Goal: Task Accomplishment & Management: Complete application form

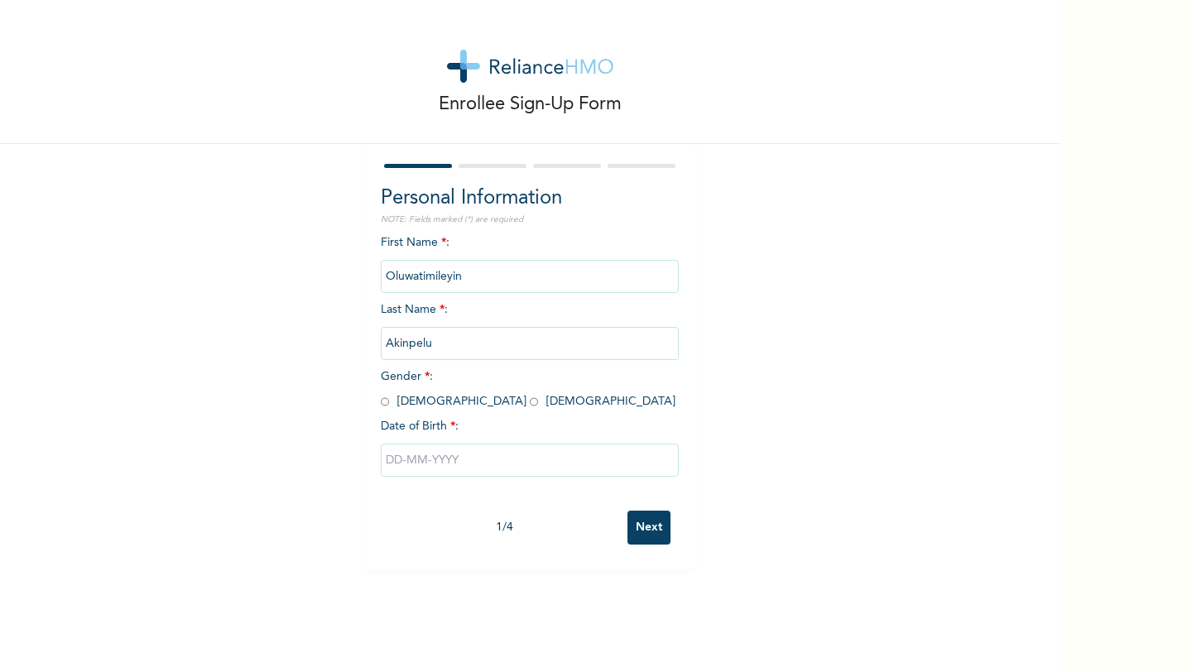
click at [530, 400] on input "radio" at bounding box center [534, 402] width 8 height 16
radio input "true"
click at [442, 464] on input "text" at bounding box center [530, 460] width 298 height 33
select select "8"
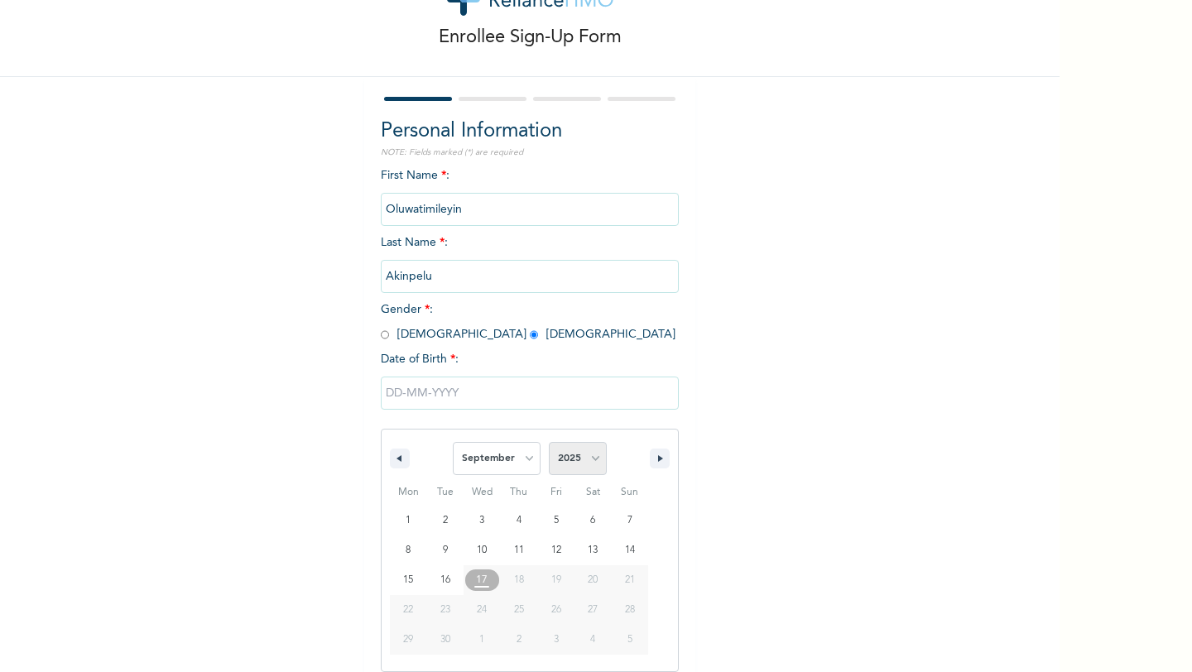
click at [583, 456] on select "2025 2024 2023 2022 2021 2020 2019 2018 2017 2016 2015 2014 2013 2012 2011 2010…" at bounding box center [578, 458] width 58 height 33
select select "1998"
click at [549, 442] on select "2025 2024 2023 2022 2021 2020 2019 2018 2017 2016 2015 2014 2013 2012 2011 2010…" at bounding box center [578, 458] width 58 height 33
click at [513, 459] on select "January February March April May June July August September October November De…" at bounding box center [497, 458] width 88 height 33
select select "2"
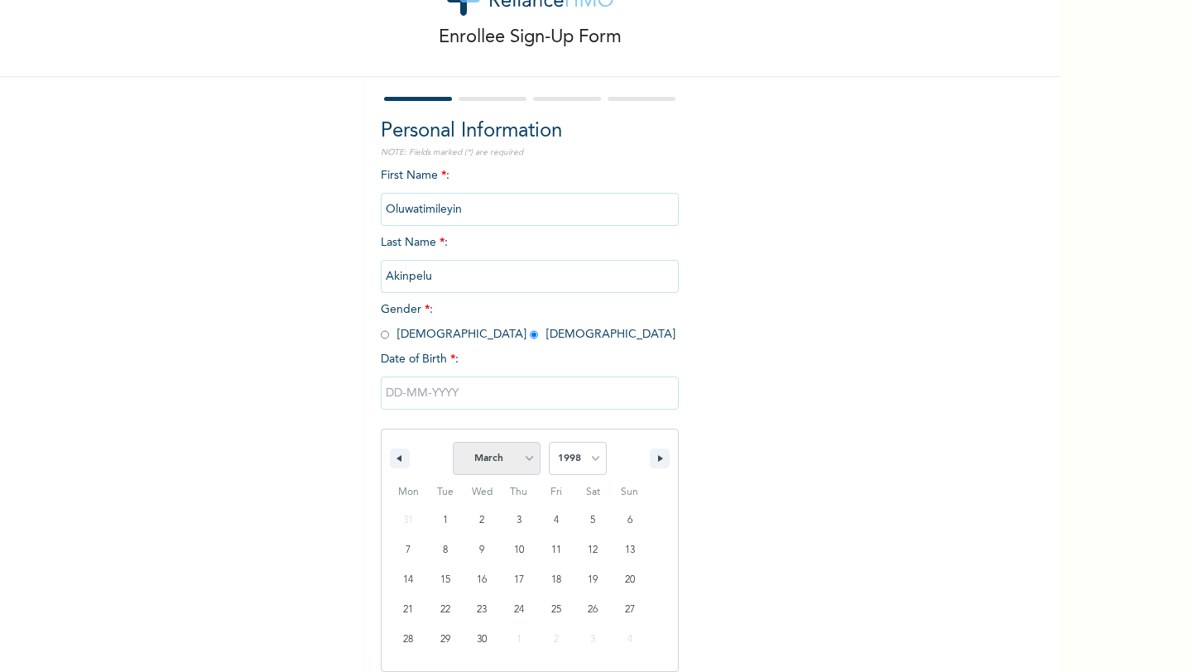
click at [454, 442] on select "January February March April May June July August September October November De…" at bounding box center [497, 458] width 88 height 33
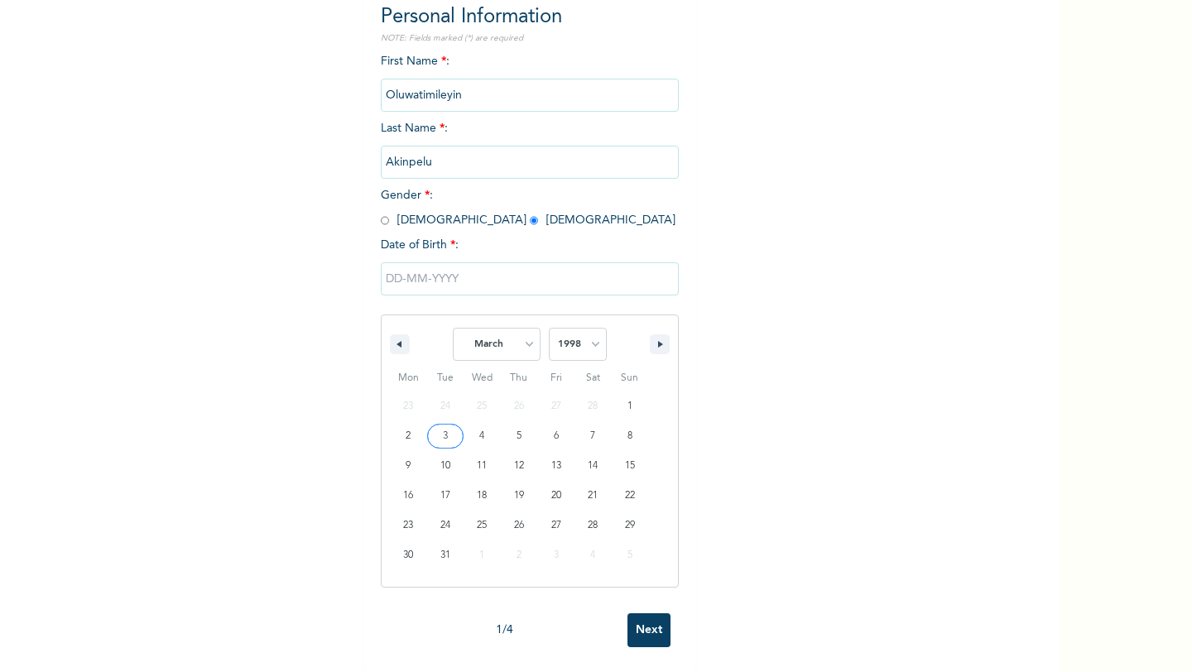
scroll to position [180, 0]
type input "03/17/1998"
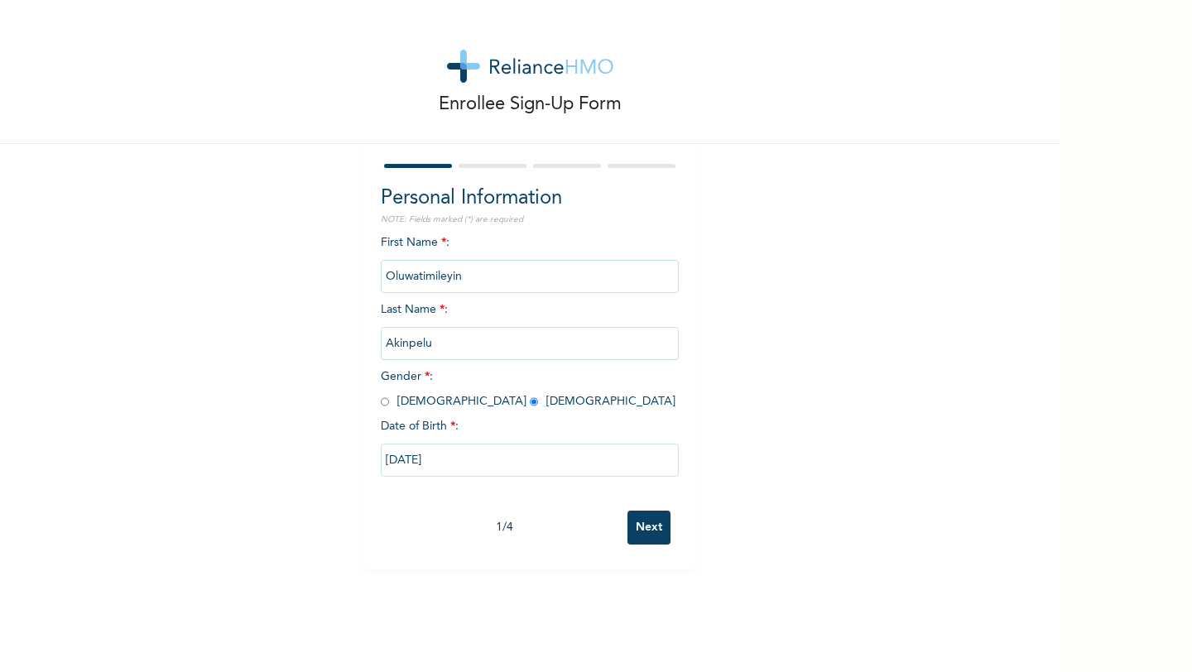
click at [651, 526] on input "Next" at bounding box center [648, 528] width 43 height 34
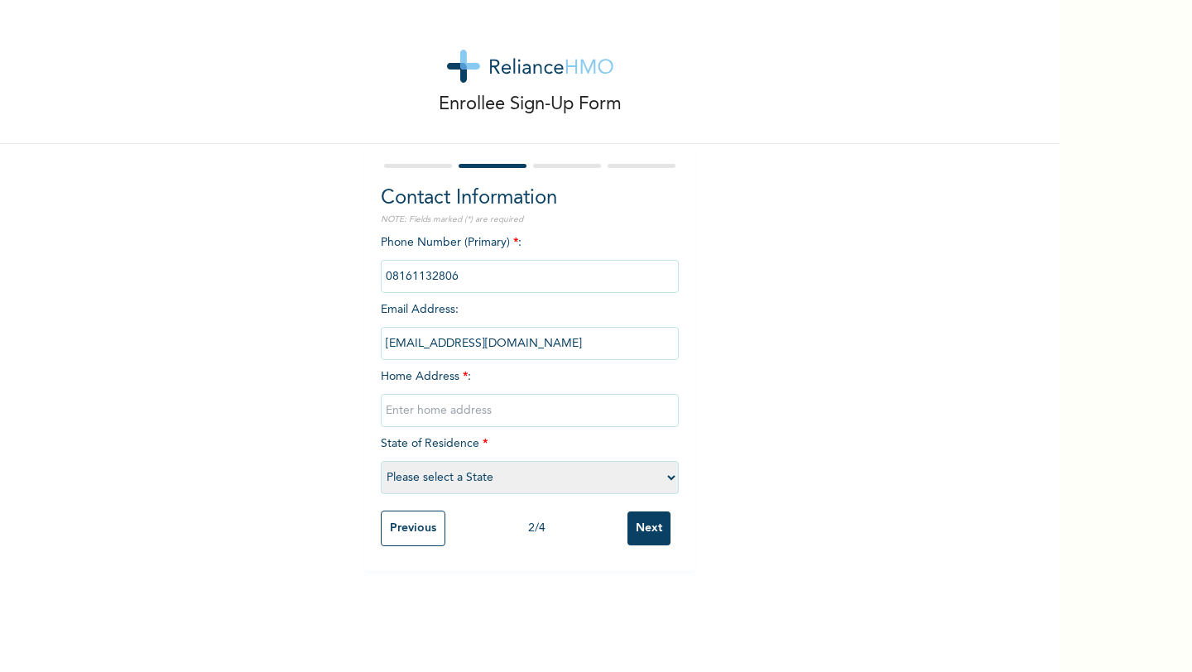
click at [463, 411] on input "text" at bounding box center [530, 410] width 298 height 33
type input "44 Okunola aina street, mende, maryland"
click at [450, 481] on select "Please select a State Abia Abuja (FCT) Adamawa Akwa Ibom Anambra Bauchi Bayelsa…" at bounding box center [530, 477] width 298 height 33
select select "25"
click at [381, 461] on select "Please select a State Abia Abuja (FCT) Adamawa Akwa Ibom Anambra Bauchi Bayelsa…" at bounding box center [530, 477] width 298 height 33
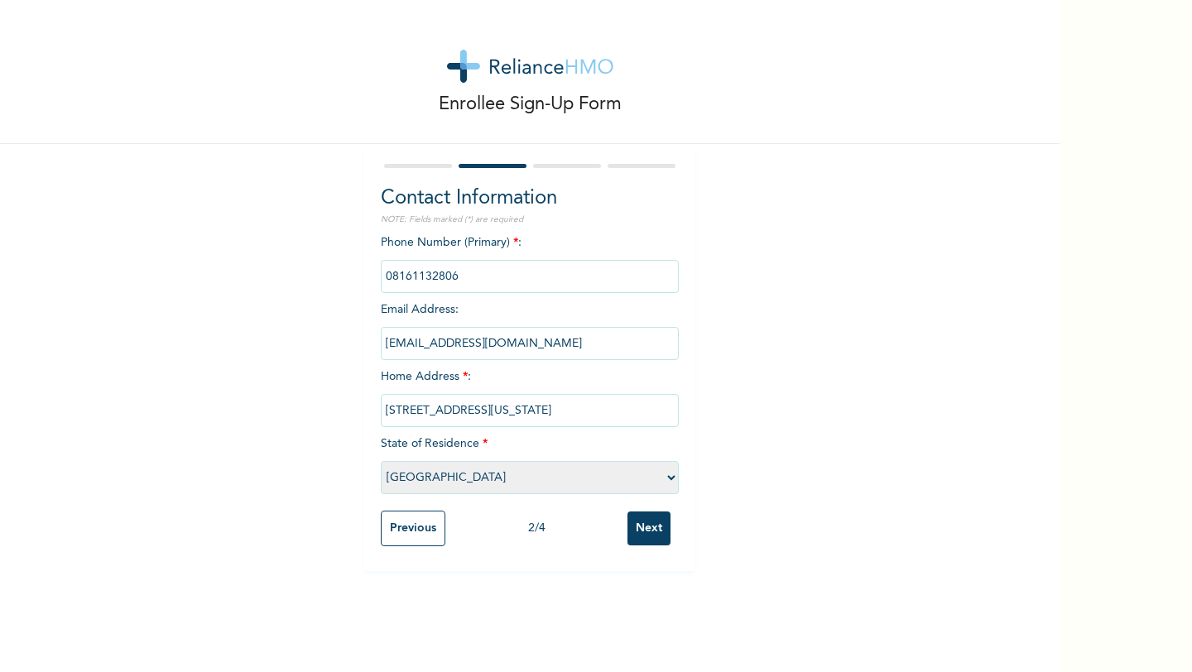
click at [662, 524] on input "Next" at bounding box center [648, 529] width 43 height 34
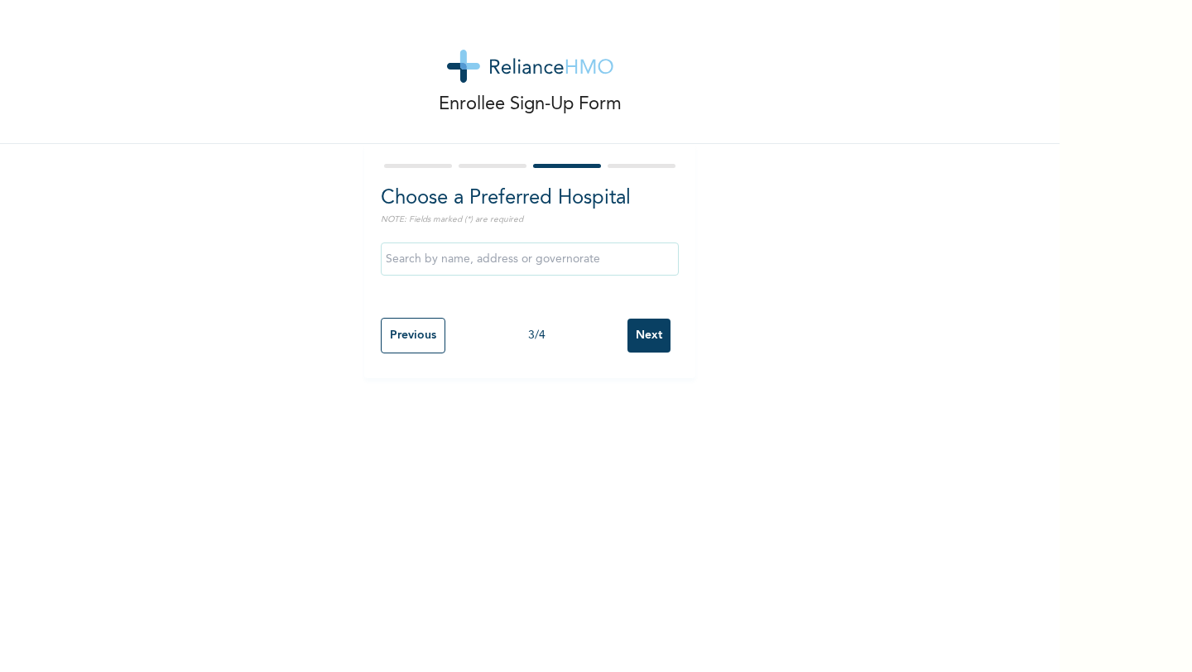
click at [518, 266] on input "text" at bounding box center [530, 259] width 298 height 33
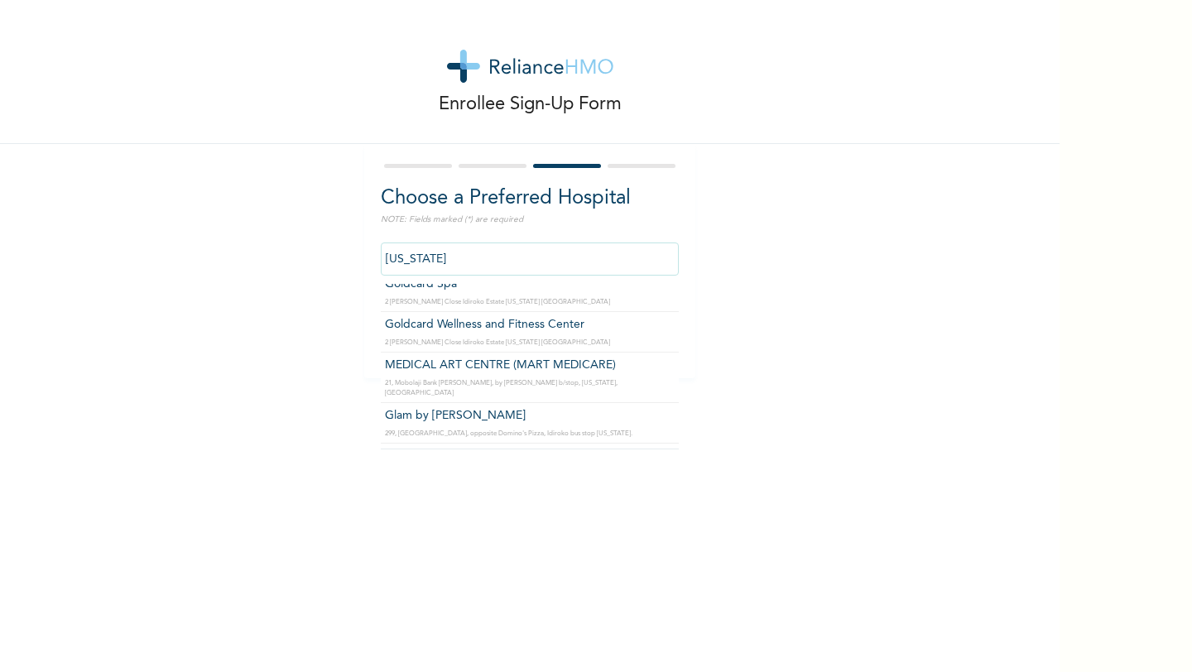
scroll to position [116, 0]
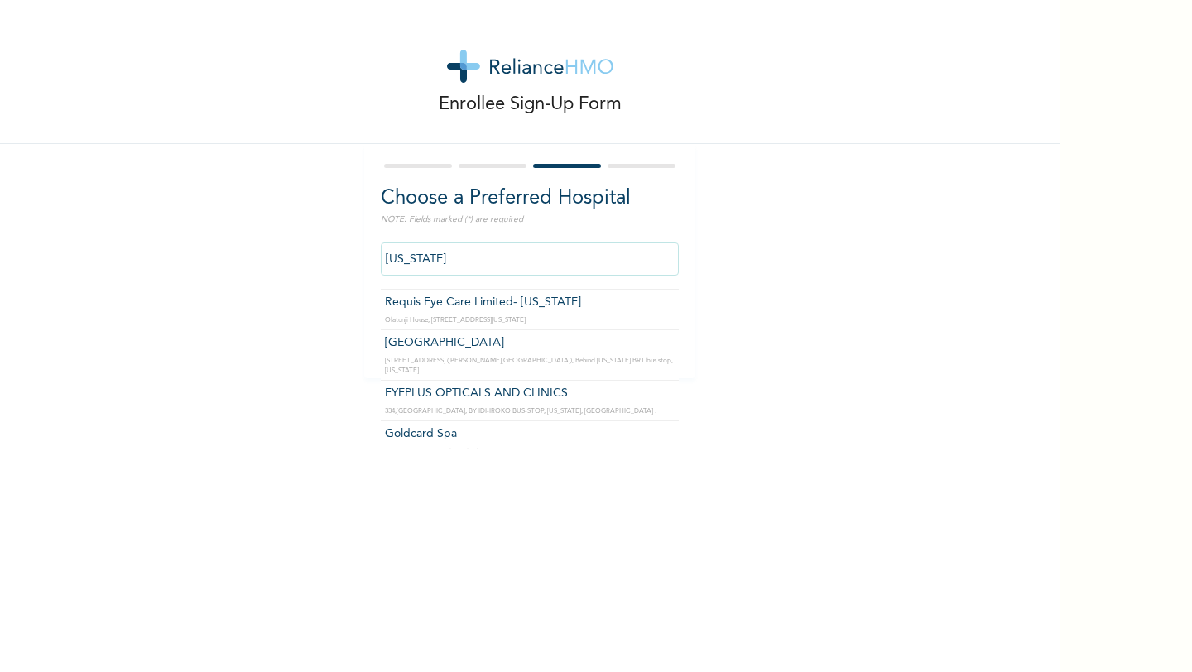
click at [416, 257] on input "maryland" at bounding box center [530, 259] width 298 height 33
click at [399, 257] on input "ikeja" at bounding box center [530, 259] width 298 height 33
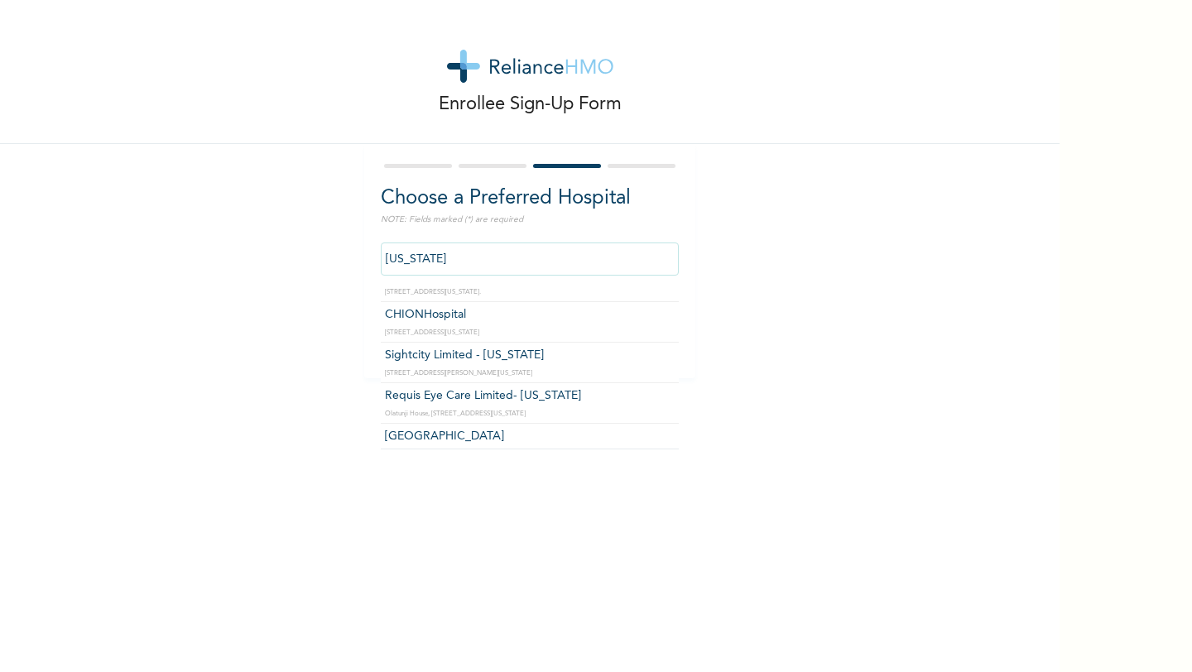
scroll to position [281, 0]
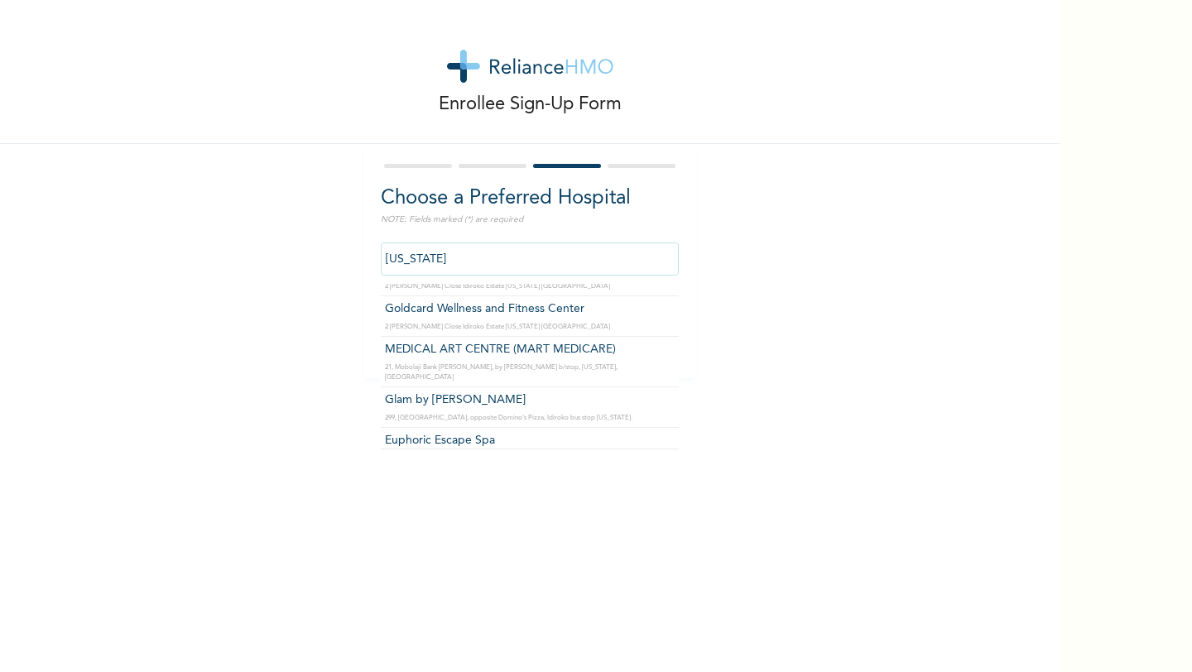
click at [415, 255] on input "maryland" at bounding box center [530, 259] width 298 height 33
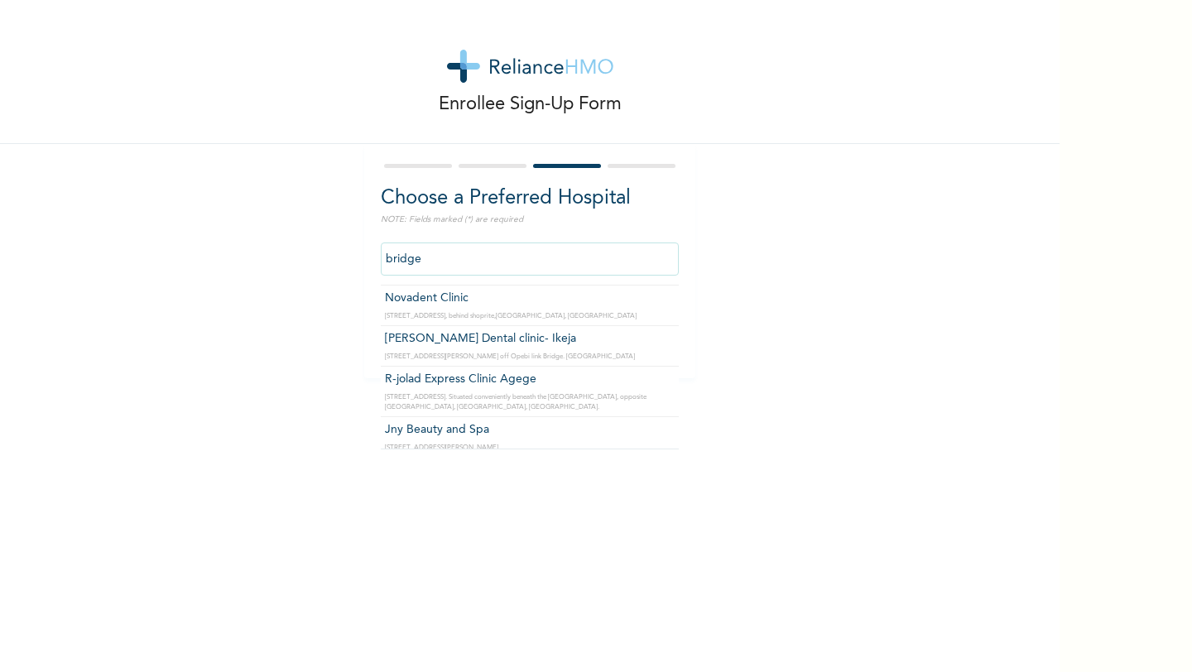
scroll to position [0, 0]
click at [416, 263] on input "bridge" at bounding box center [530, 259] width 298 height 33
type input "e"
click at [416, 263] on input "e" at bounding box center [530, 259] width 298 height 33
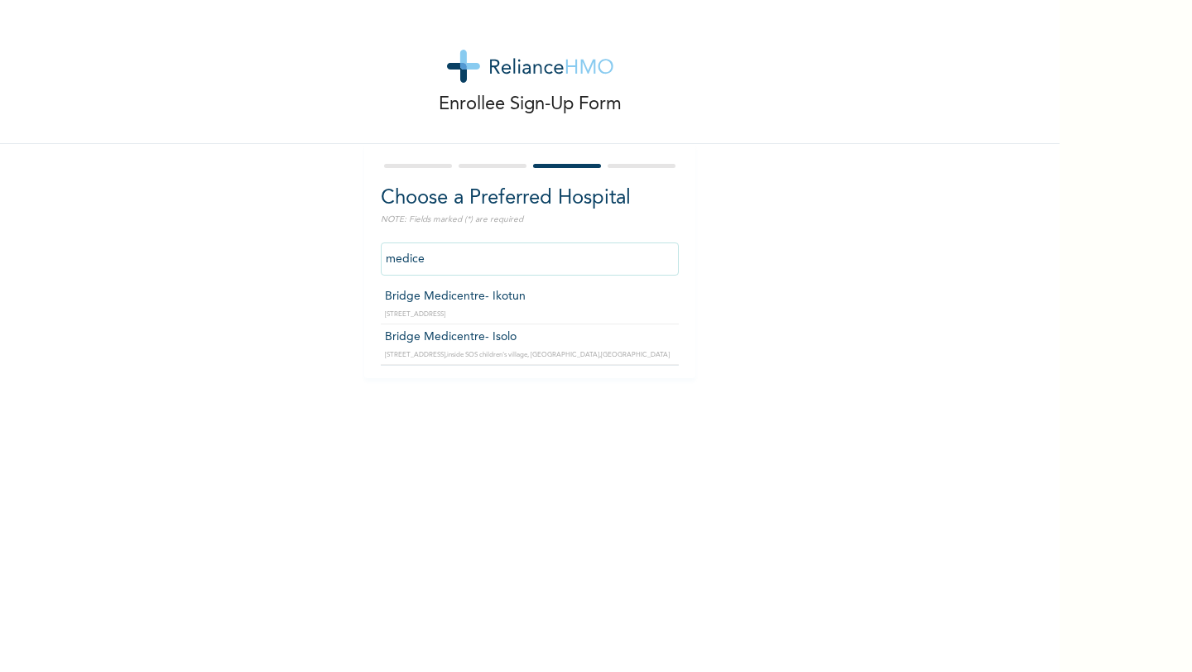
type input "medicen"
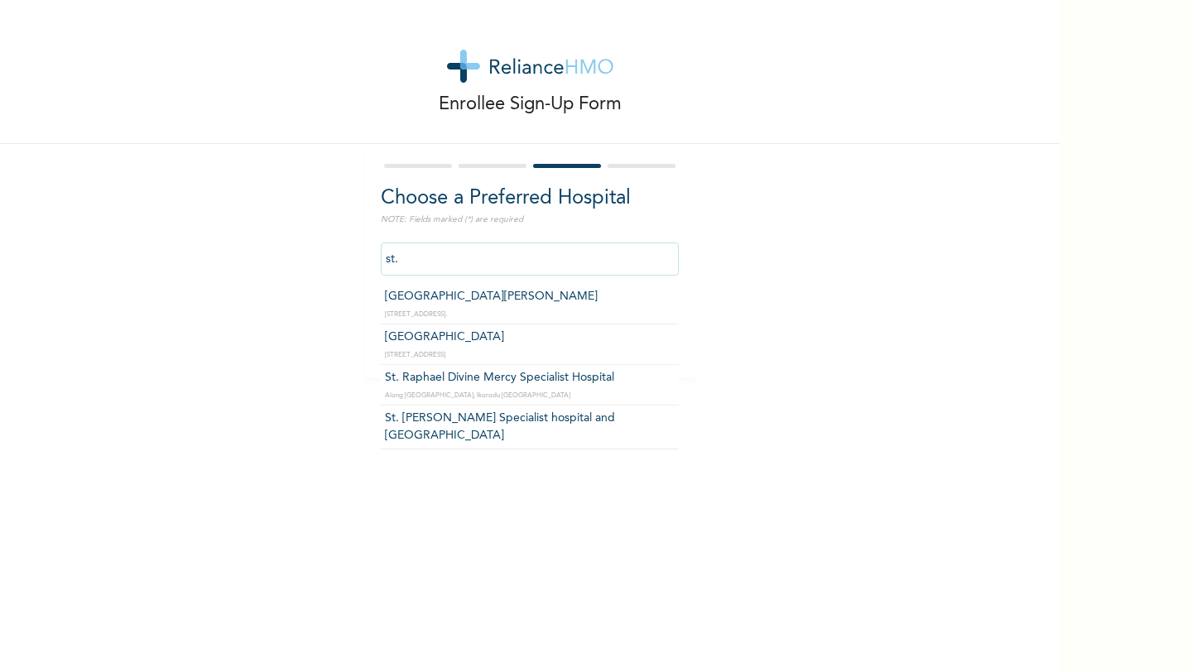
scroll to position [200, 0]
type input "s"
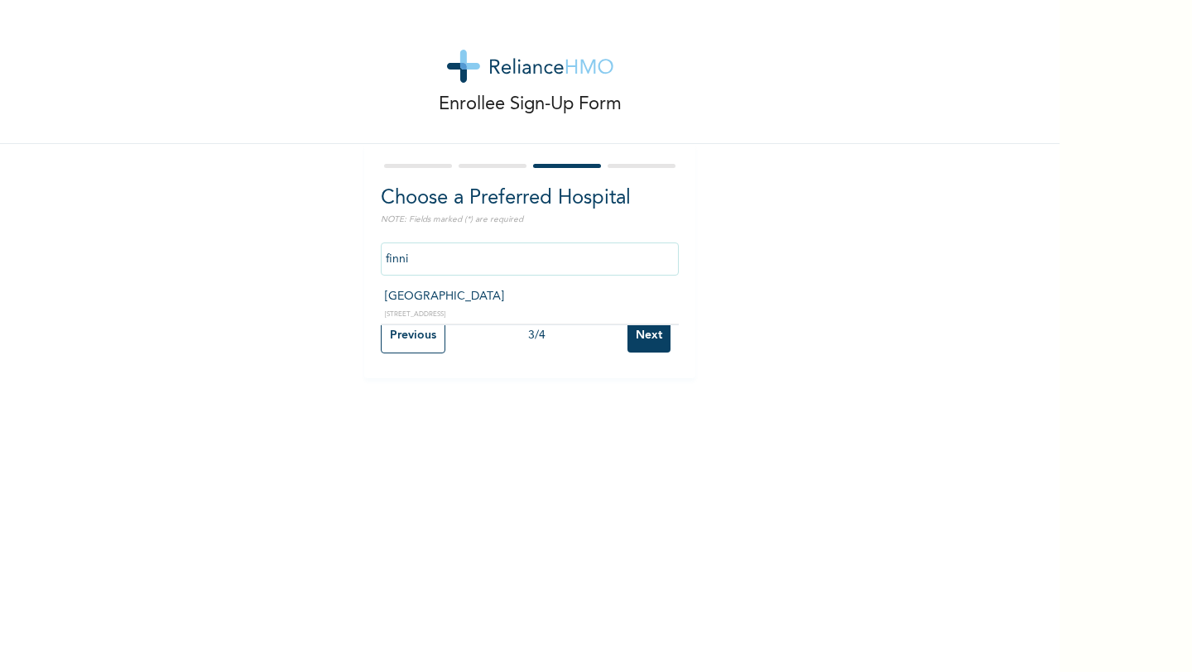
type input "Finnih Medical Centre"
click at [491, 253] on input "Finnih Medical Centre" at bounding box center [530, 259] width 298 height 33
click at [517, 260] on input "Finnih Medical Centre" at bounding box center [530, 259] width 298 height 33
click at [408, 260] on input "one he" at bounding box center [530, 259] width 298 height 33
type input "onehe"
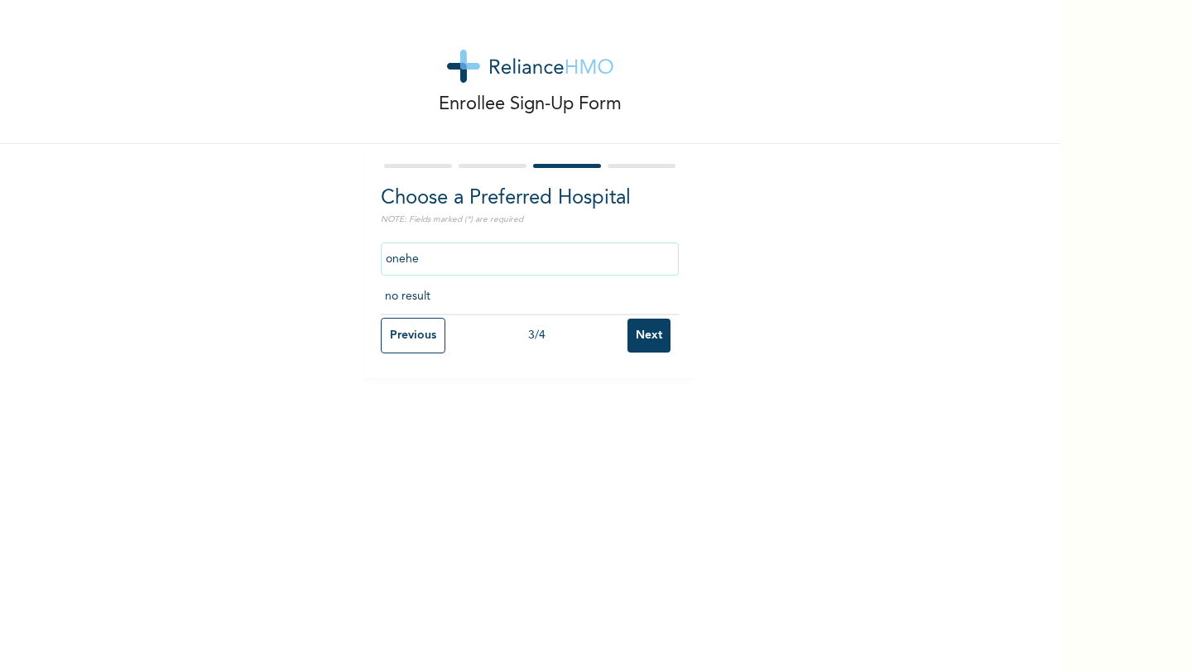
click at [416, 258] on input "onehe" at bounding box center [530, 259] width 298 height 33
type input "Finnih Medical Centre"
click at [657, 330] on input "Next" at bounding box center [648, 336] width 43 height 34
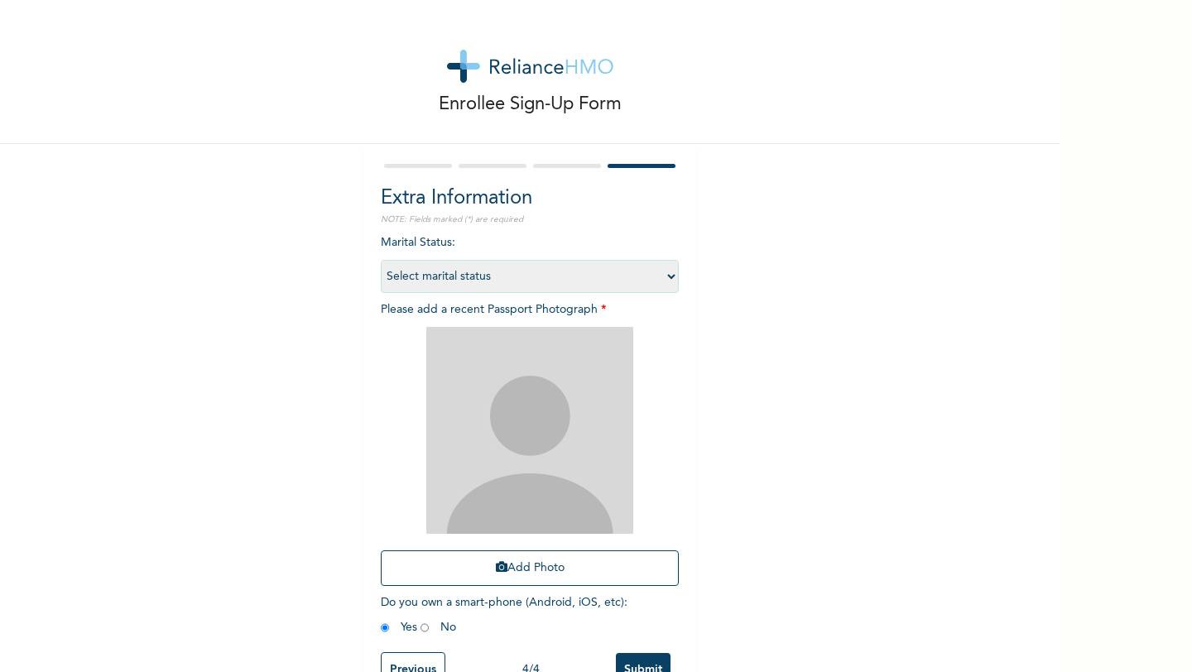
click at [551, 271] on select "Select marital status Single Married Divorced Widow/Widower" at bounding box center [530, 276] width 298 height 33
select select "1"
click at [381, 260] on select "Select marital status Single Married Divorced Widow/Widower" at bounding box center [530, 276] width 298 height 33
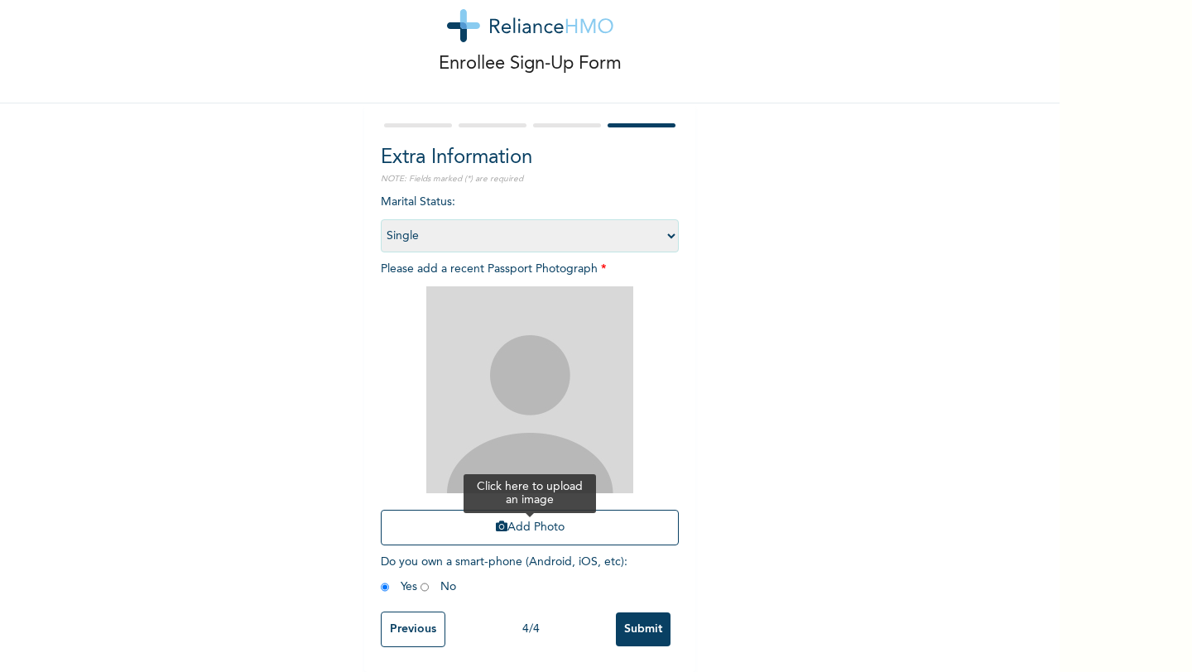
click at [507, 530] on button "Add Photo" at bounding box center [530, 528] width 298 height 36
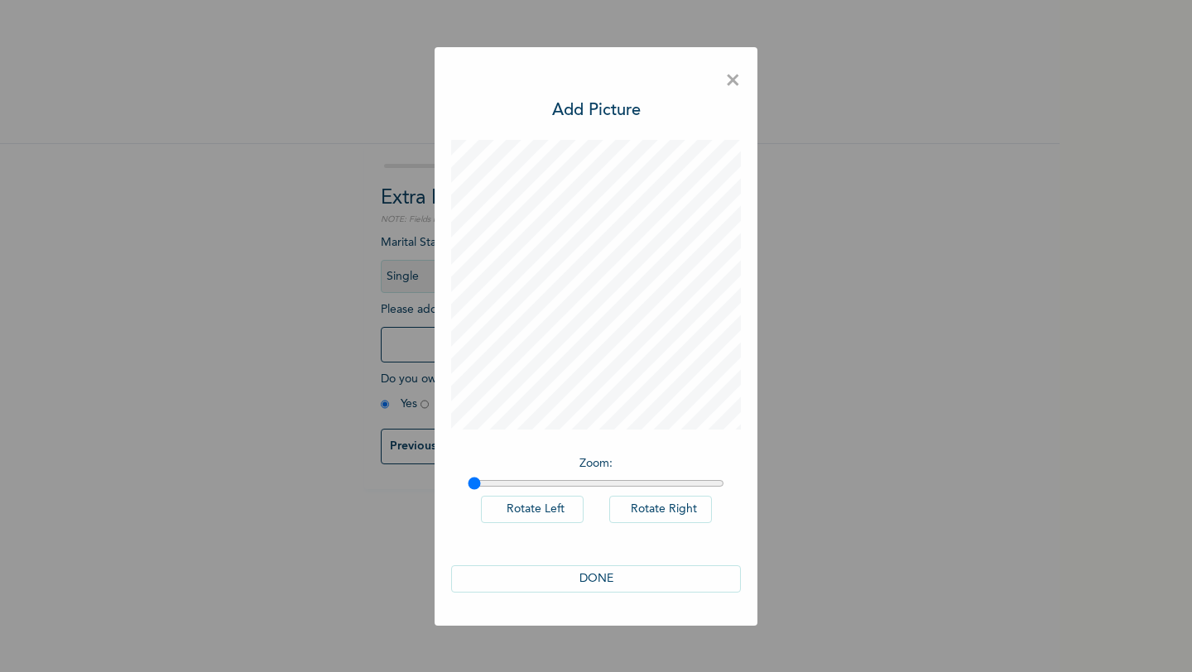
scroll to position [0, 0]
drag, startPoint x: 473, startPoint y: 484, endPoint x: 508, endPoint y: 484, distance: 35.6
click at [508, 484] on input "range" at bounding box center [596, 483] width 257 height 13
drag, startPoint x: 508, startPoint y: 485, endPoint x: 530, endPoint y: 485, distance: 21.5
type input "1.23"
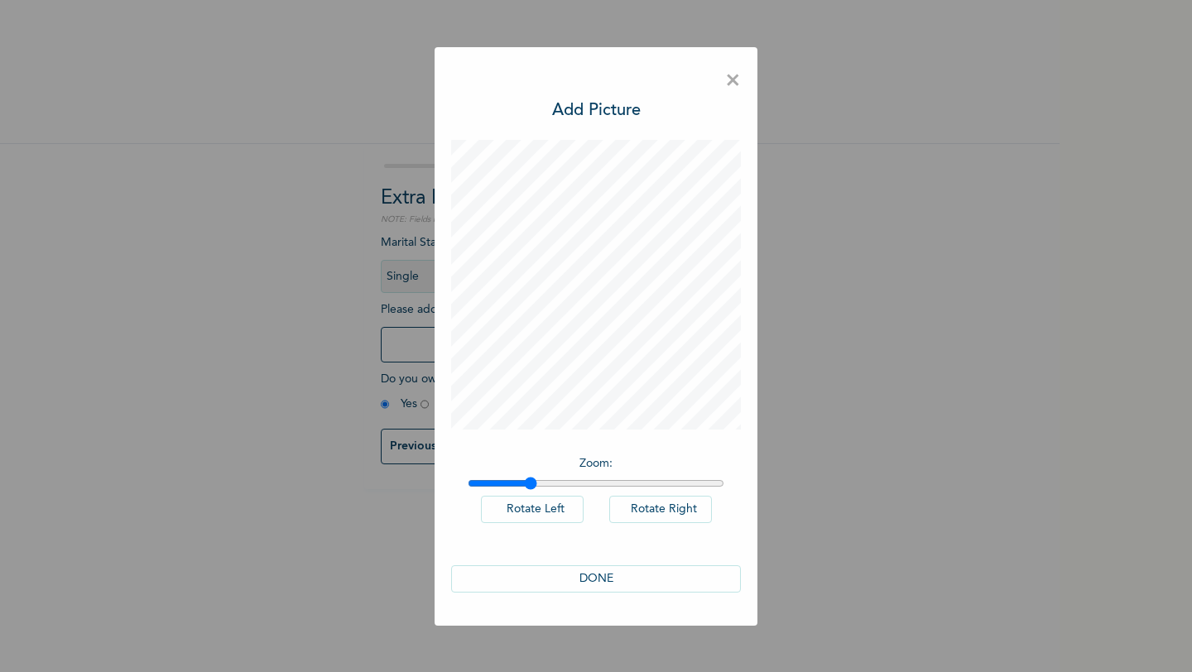
click at [530, 485] on input "range" at bounding box center [596, 483] width 257 height 13
click at [663, 577] on button "DONE" at bounding box center [596, 578] width 290 height 27
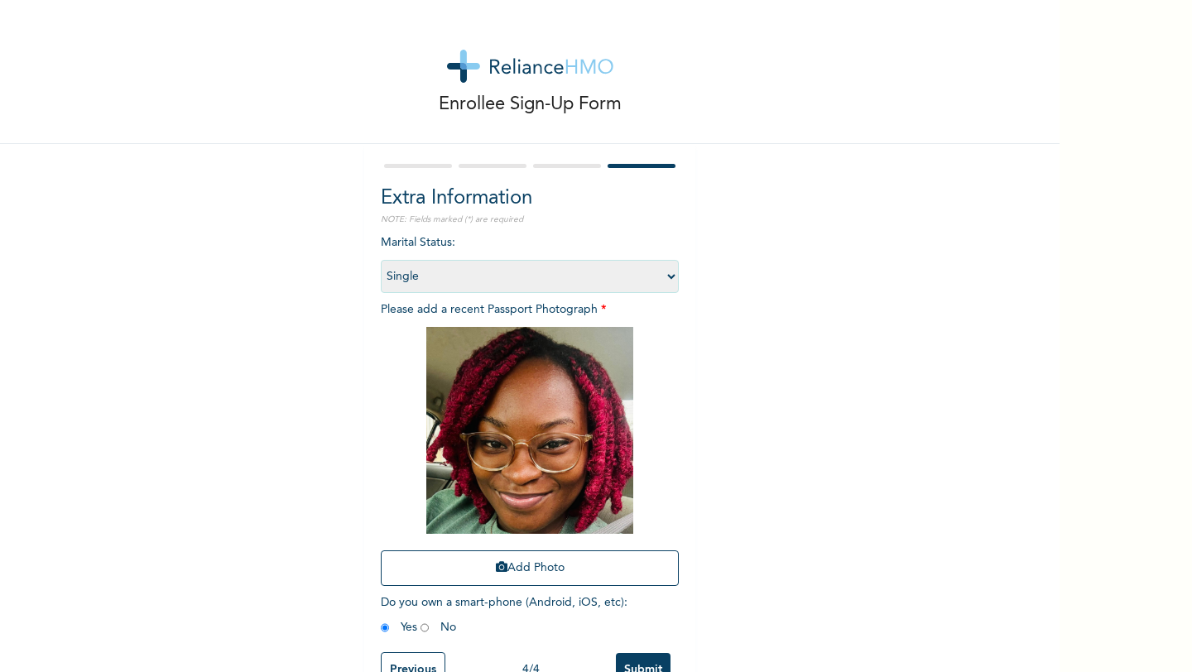
scroll to position [42, 0]
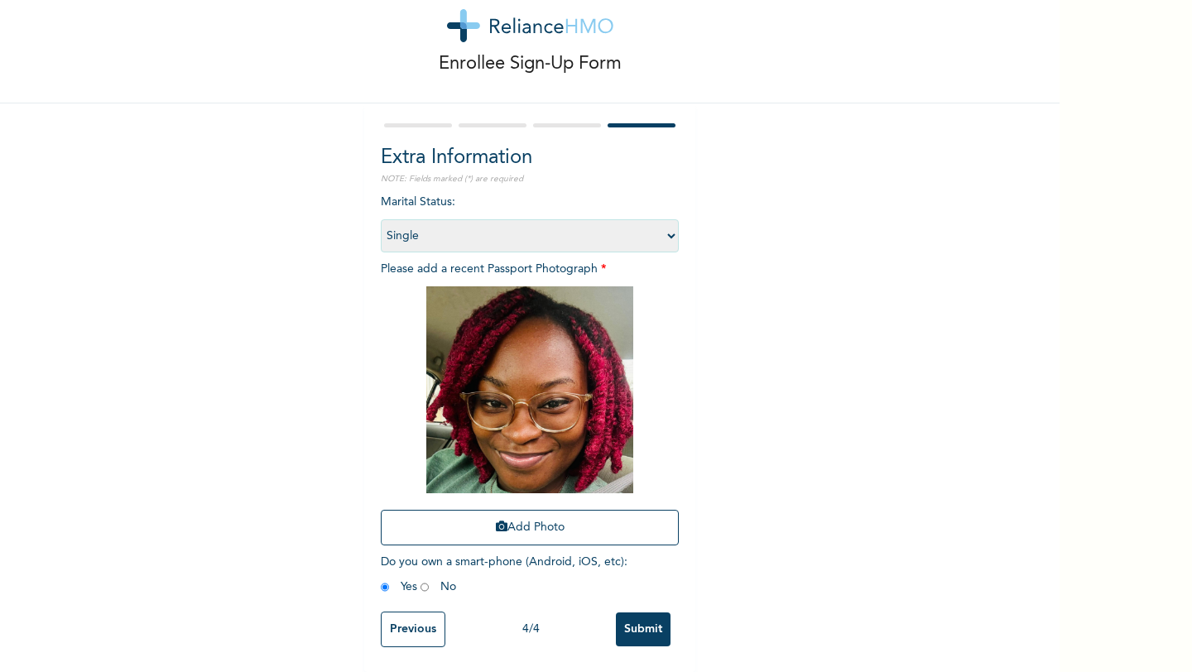
click at [642, 633] on input "Submit" at bounding box center [643, 629] width 55 height 34
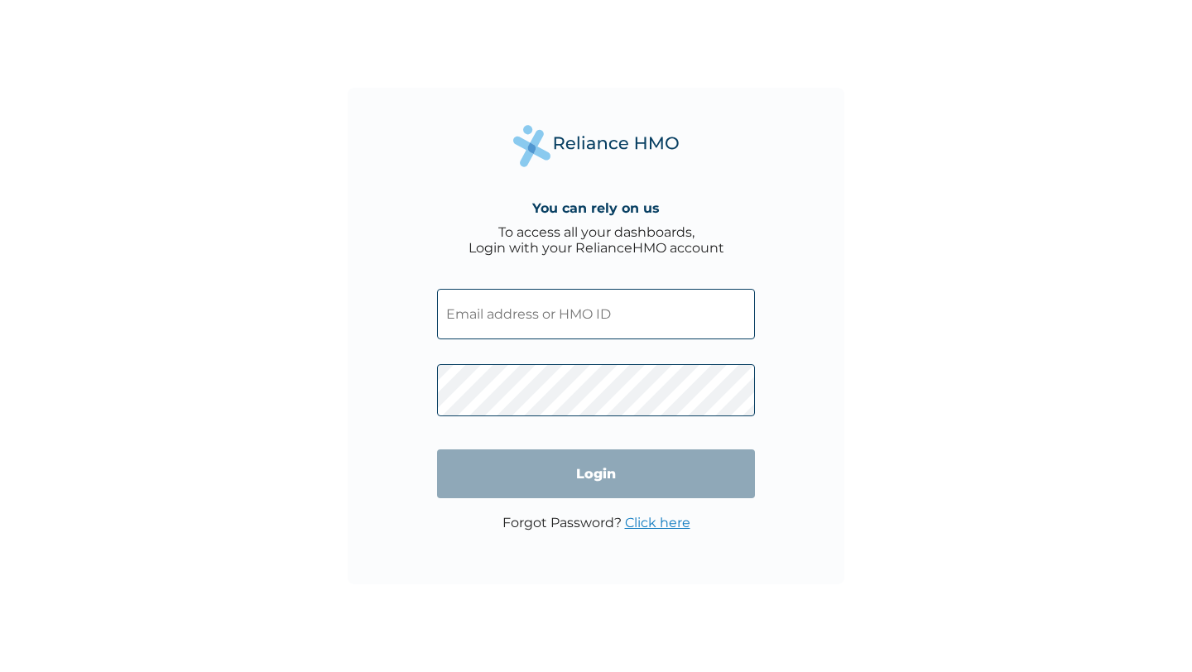
click at [519, 310] on input "text" at bounding box center [596, 314] width 318 height 50
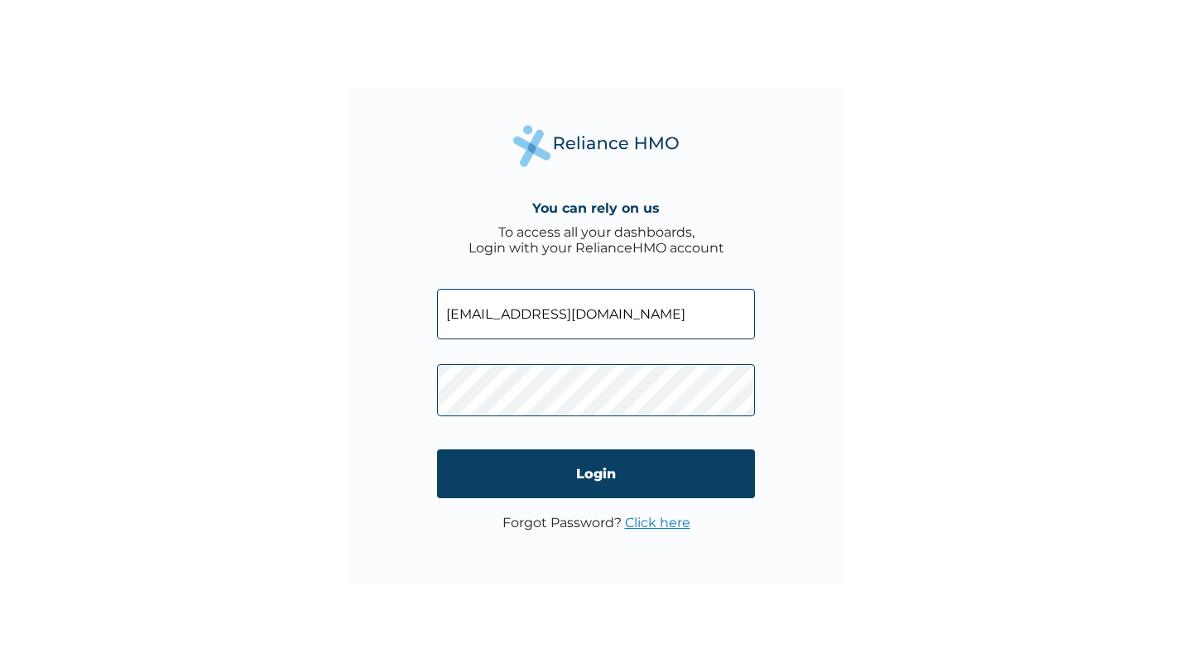
type input "[EMAIL_ADDRESS][DOMAIN_NAME]"
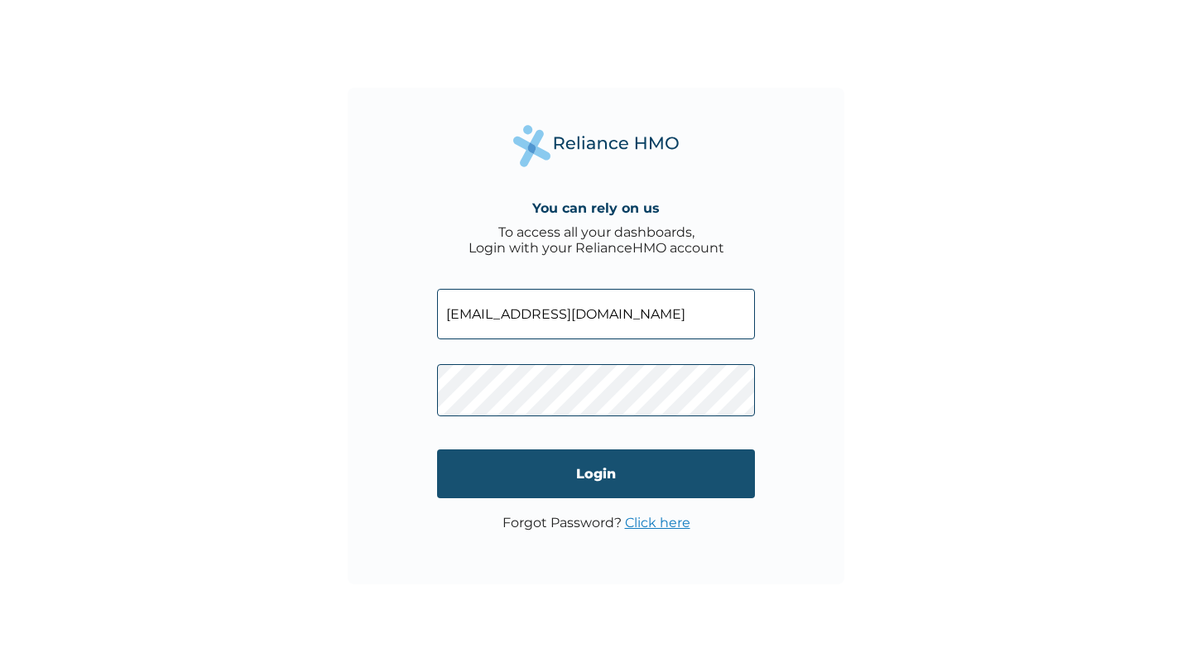
click at [556, 473] on input "Login" at bounding box center [596, 473] width 318 height 49
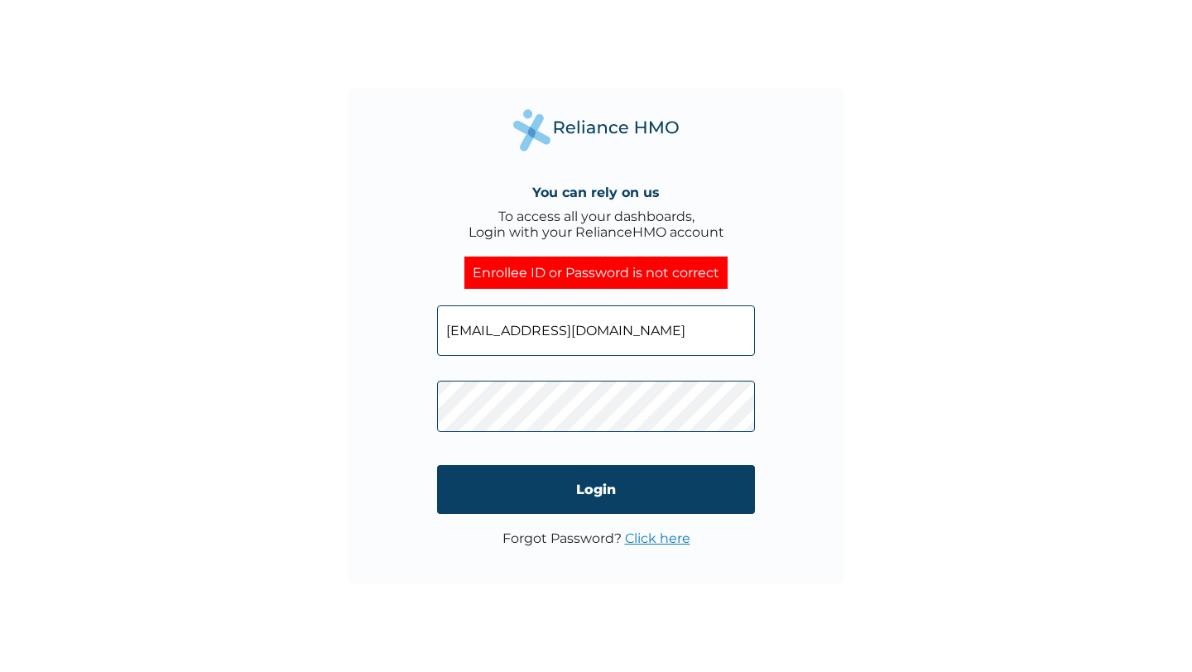
click at [648, 536] on link "Click here" at bounding box center [657, 539] width 65 height 16
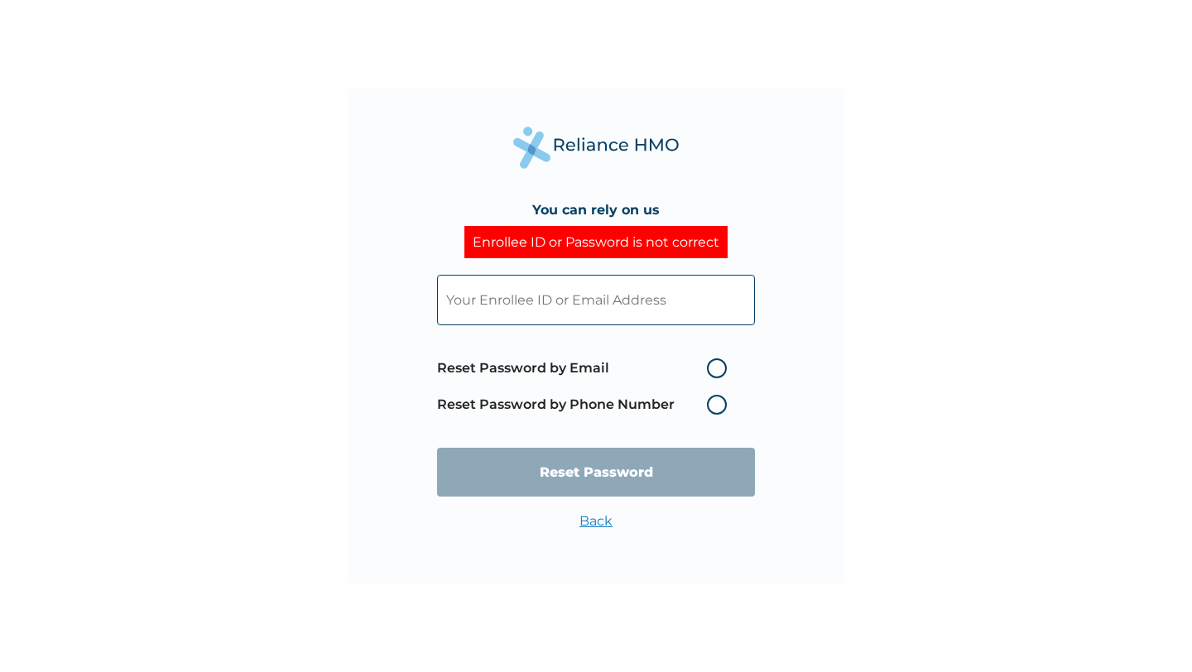
click at [570, 310] on input "text" at bounding box center [596, 300] width 318 height 50
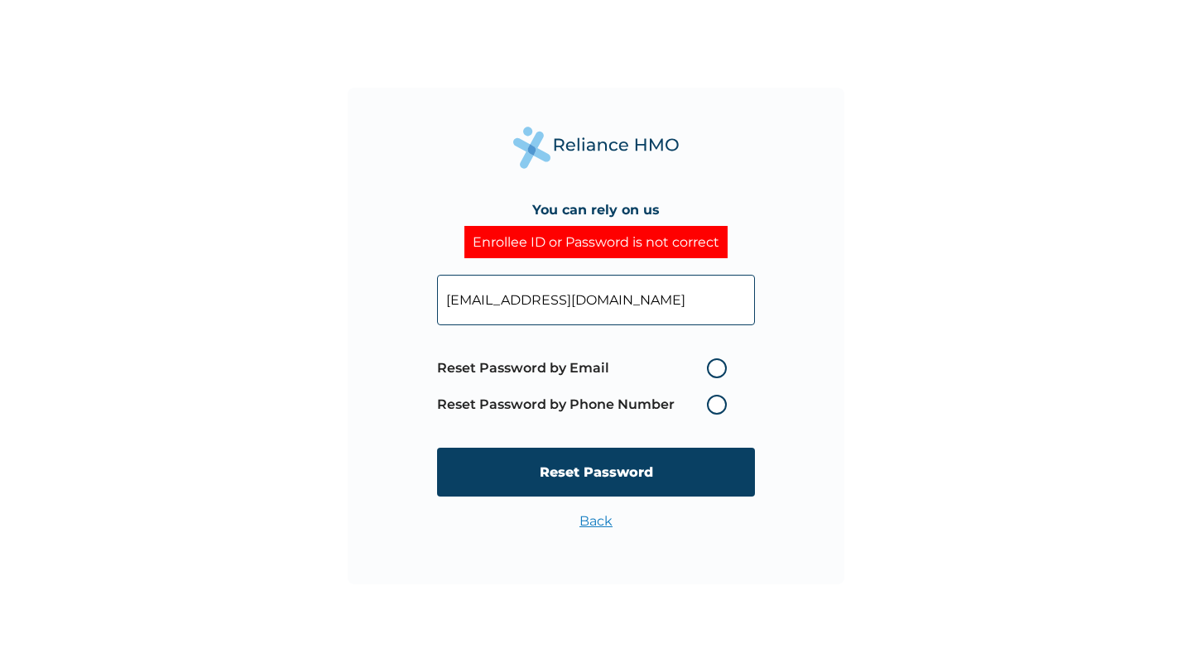
type input "timi@getcleva.com"
click at [715, 371] on label "Reset Password by Email" at bounding box center [586, 368] width 298 height 20
click at [710, 371] on input "Reset Password by Email" at bounding box center [697, 368] width 26 height 26
radio input "true"
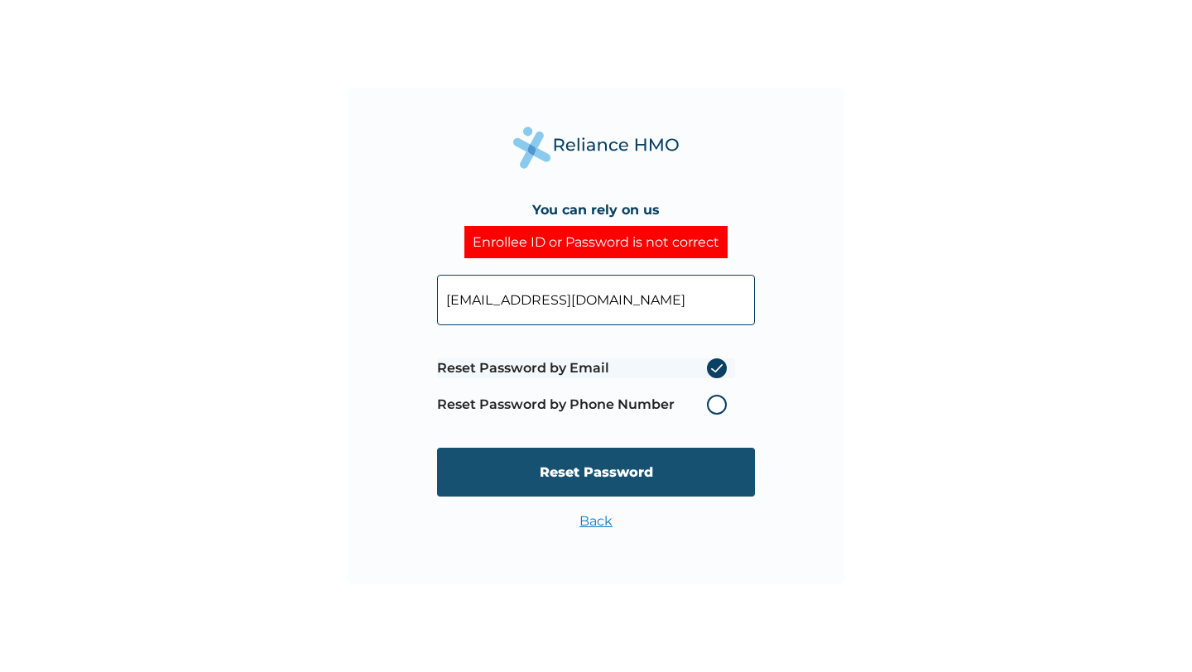
click at [614, 475] on input "Reset Password" at bounding box center [596, 472] width 318 height 49
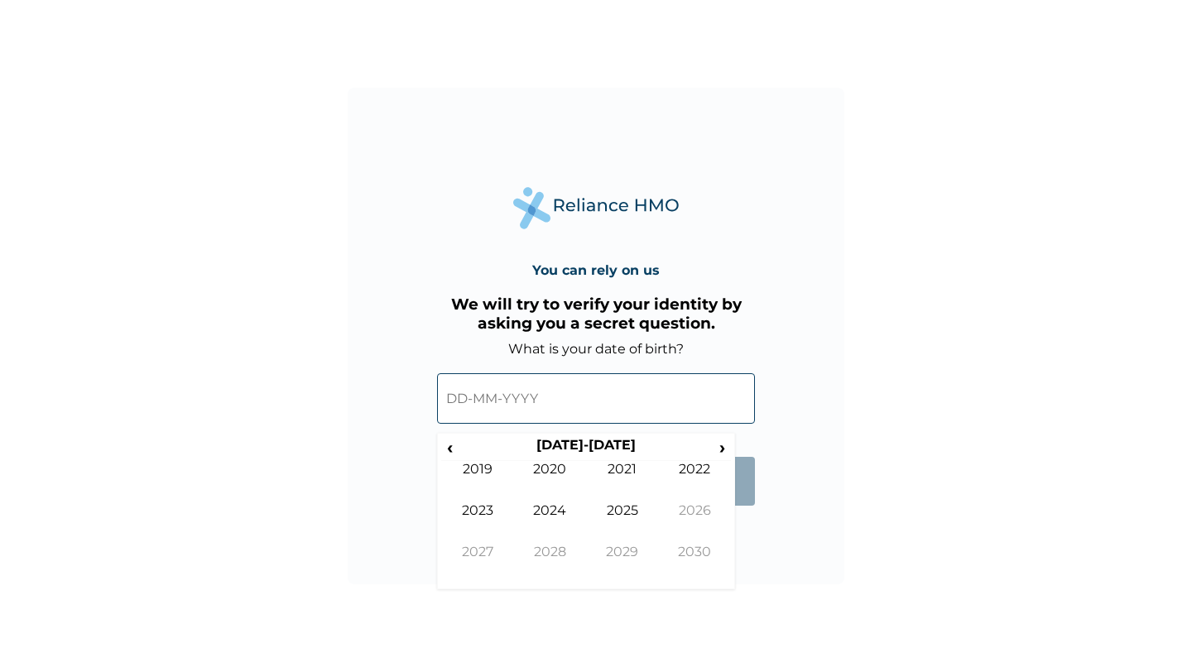
click at [492, 401] on input "text" at bounding box center [596, 398] width 318 height 50
click at [451, 443] on span "‹" at bounding box center [449, 447] width 17 height 21
click at [565, 552] on td "1998" at bounding box center [550, 564] width 73 height 41
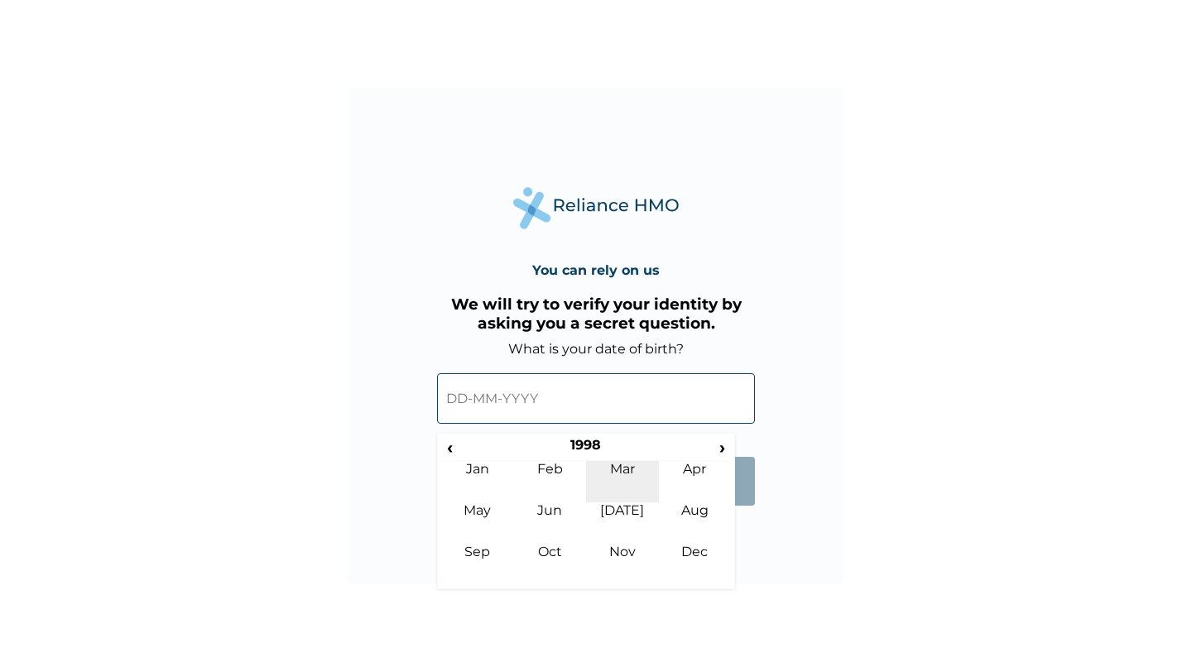
click at [619, 478] on td "Mar" at bounding box center [622, 481] width 73 height 41
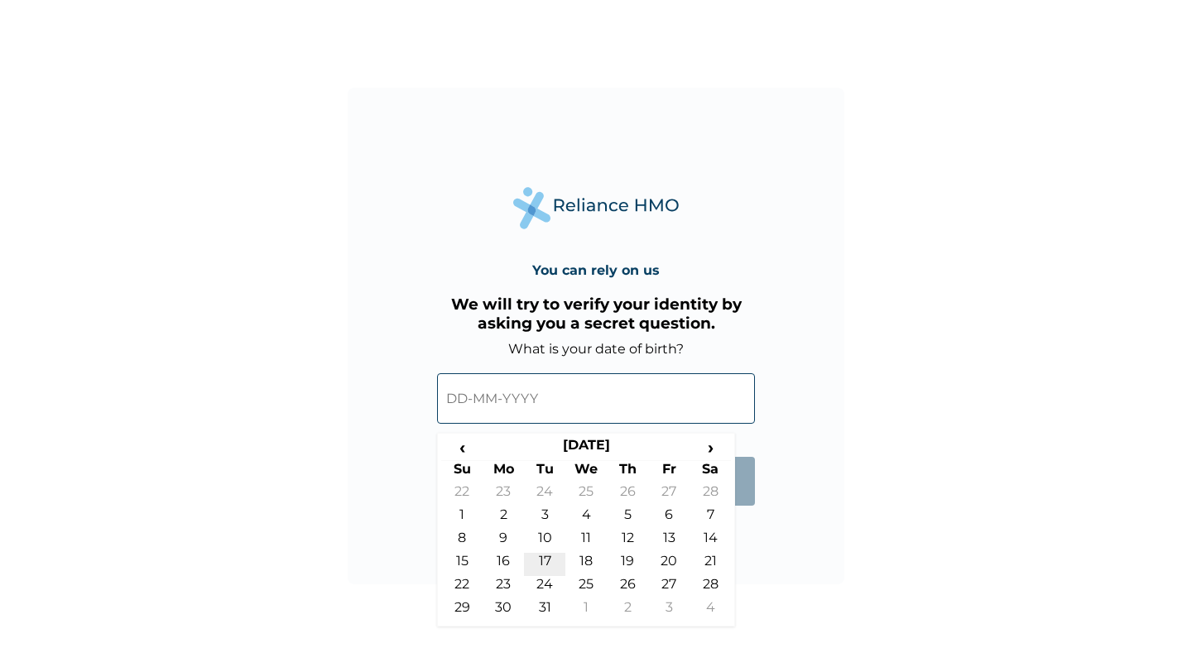
click at [544, 562] on td "17" at bounding box center [544, 564] width 41 height 23
type input "17-03-1998"
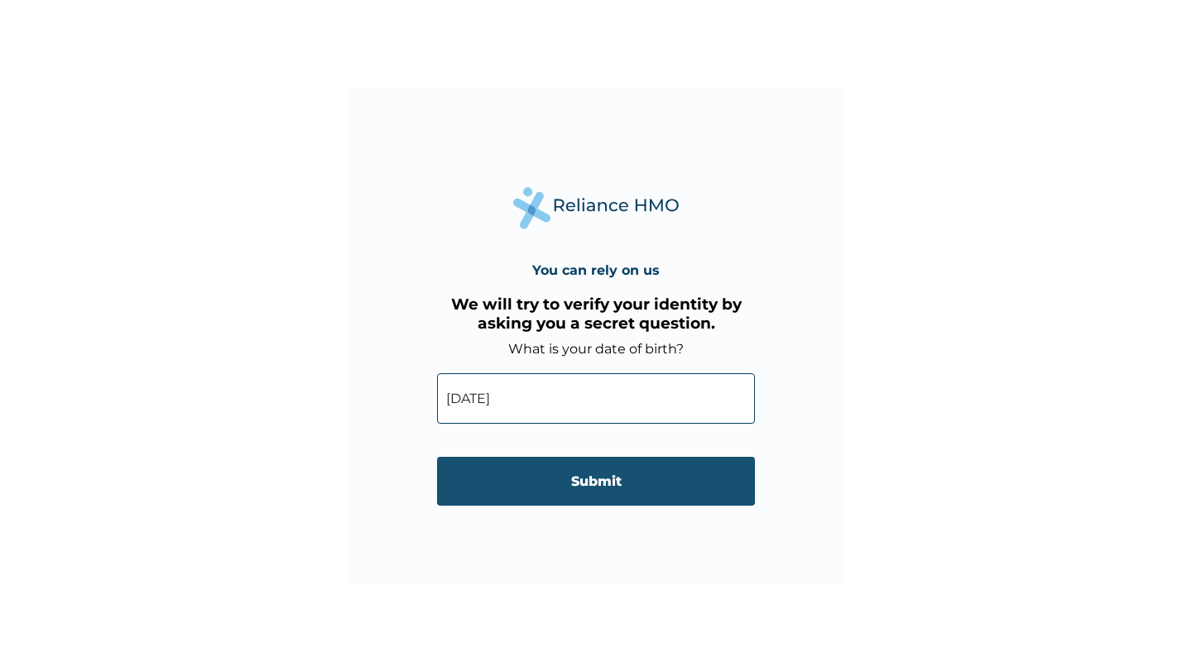
click at [526, 470] on input "Submit" at bounding box center [596, 481] width 318 height 49
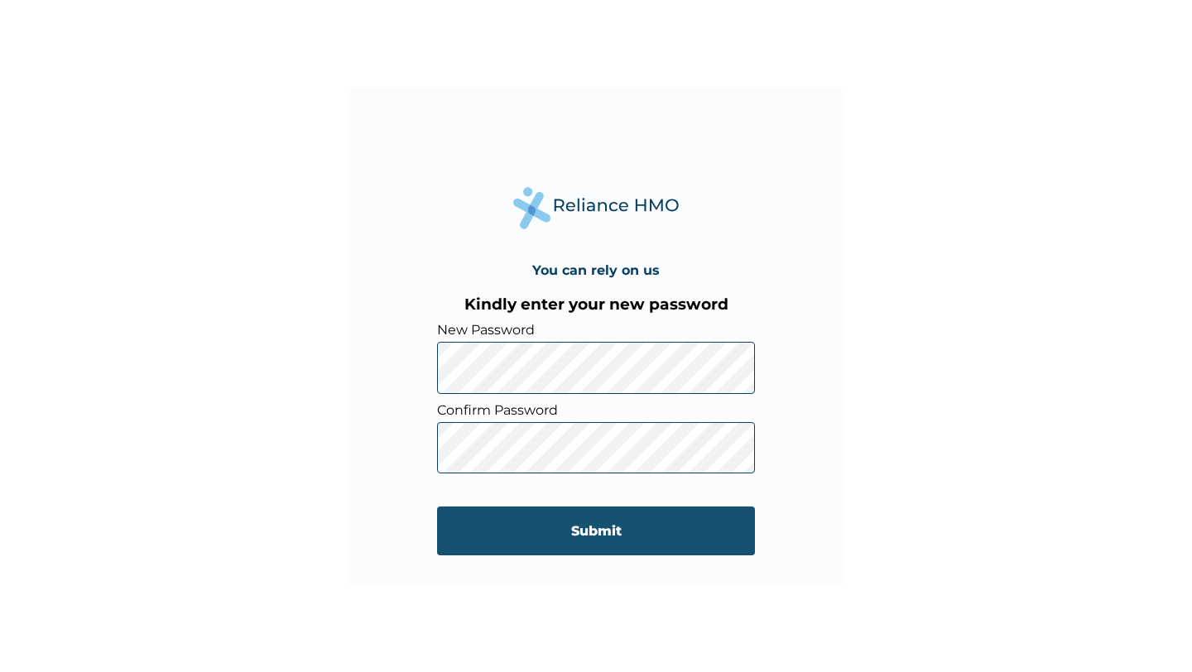
click at [516, 528] on input "Submit" at bounding box center [596, 531] width 318 height 49
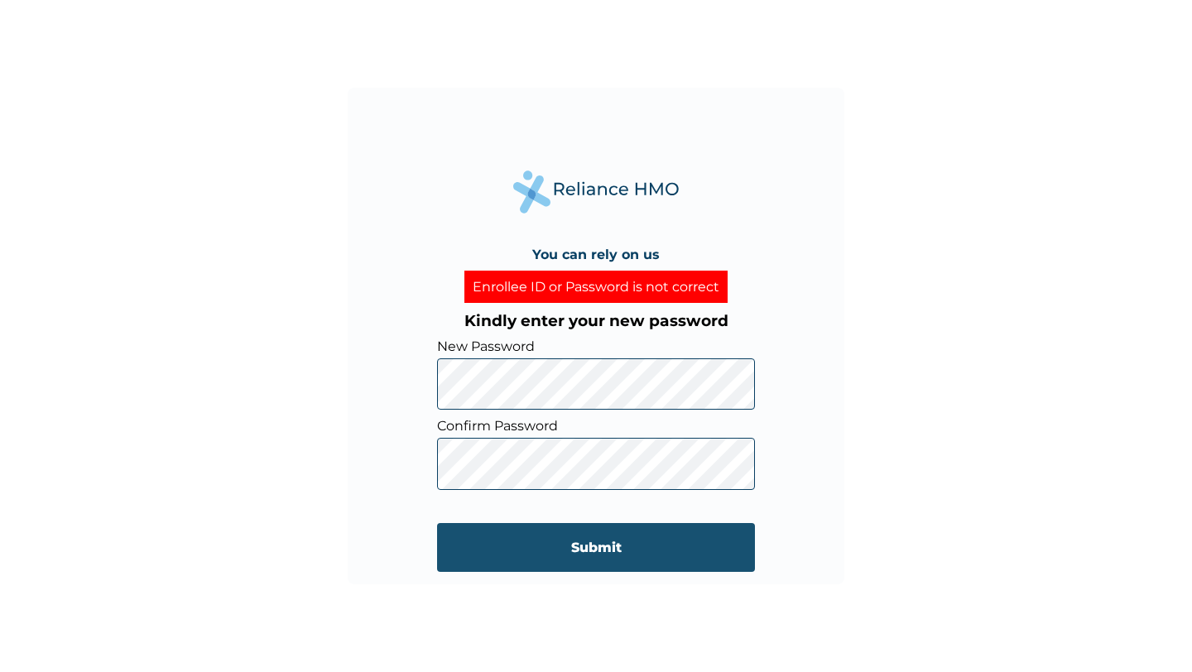
click at [567, 553] on input "Submit" at bounding box center [596, 547] width 318 height 49
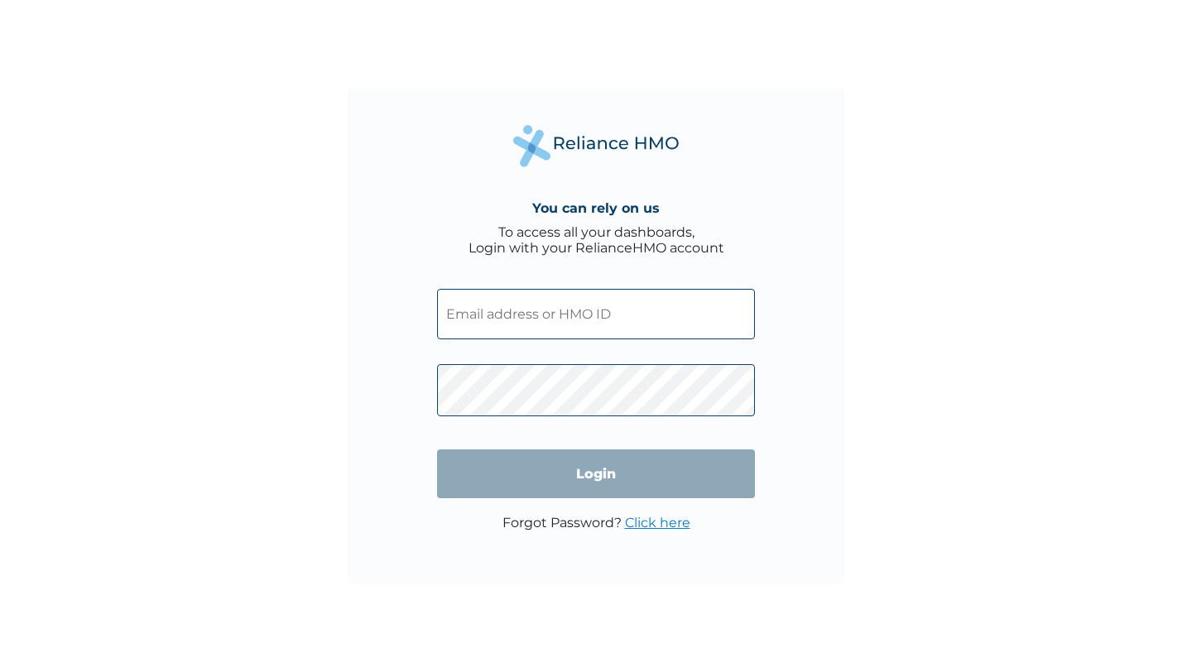
click at [567, 319] on input "text" at bounding box center [596, 314] width 318 height 50
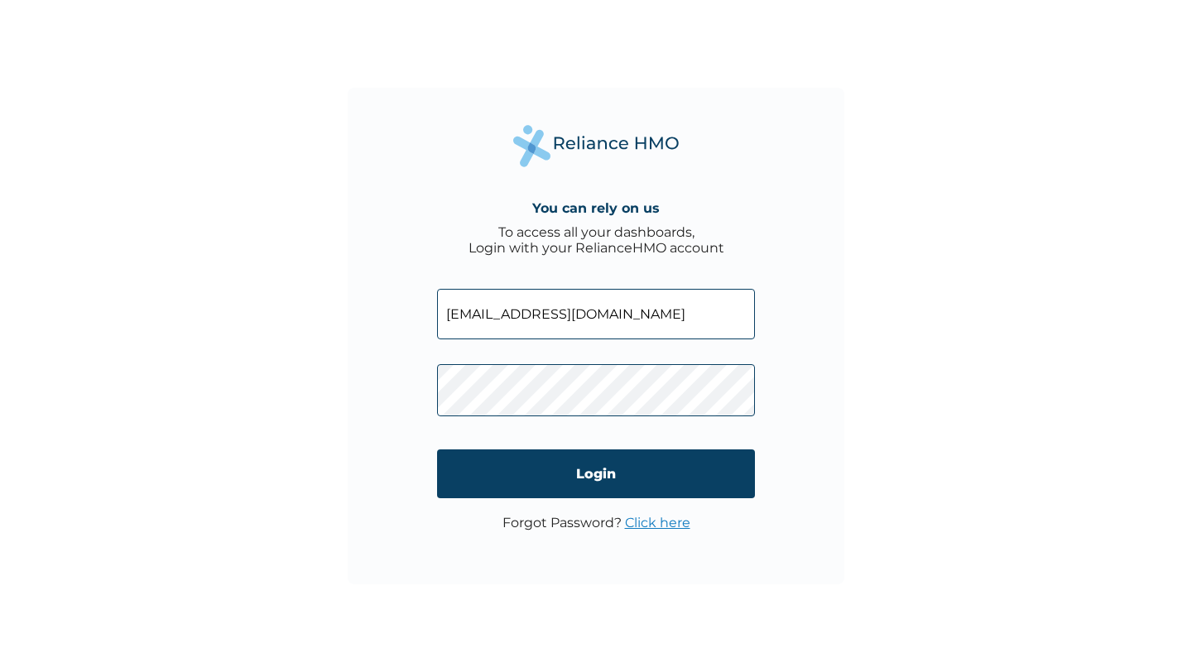
type input "timi@getcleva.com"
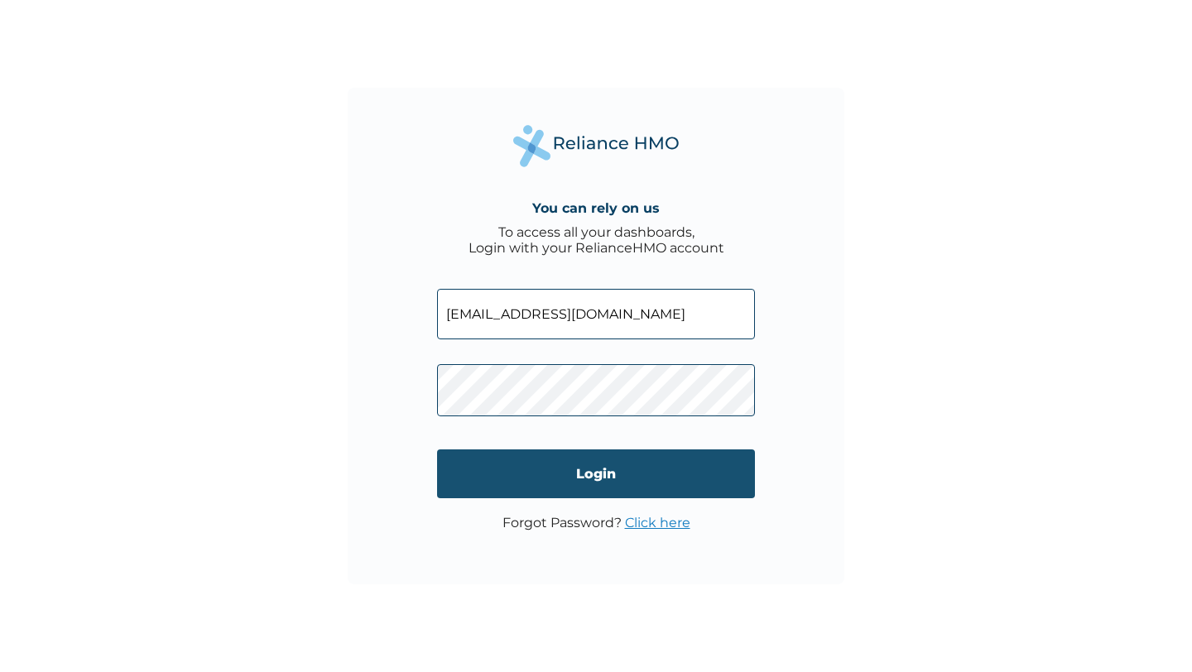
click at [584, 493] on input "Login" at bounding box center [596, 473] width 318 height 49
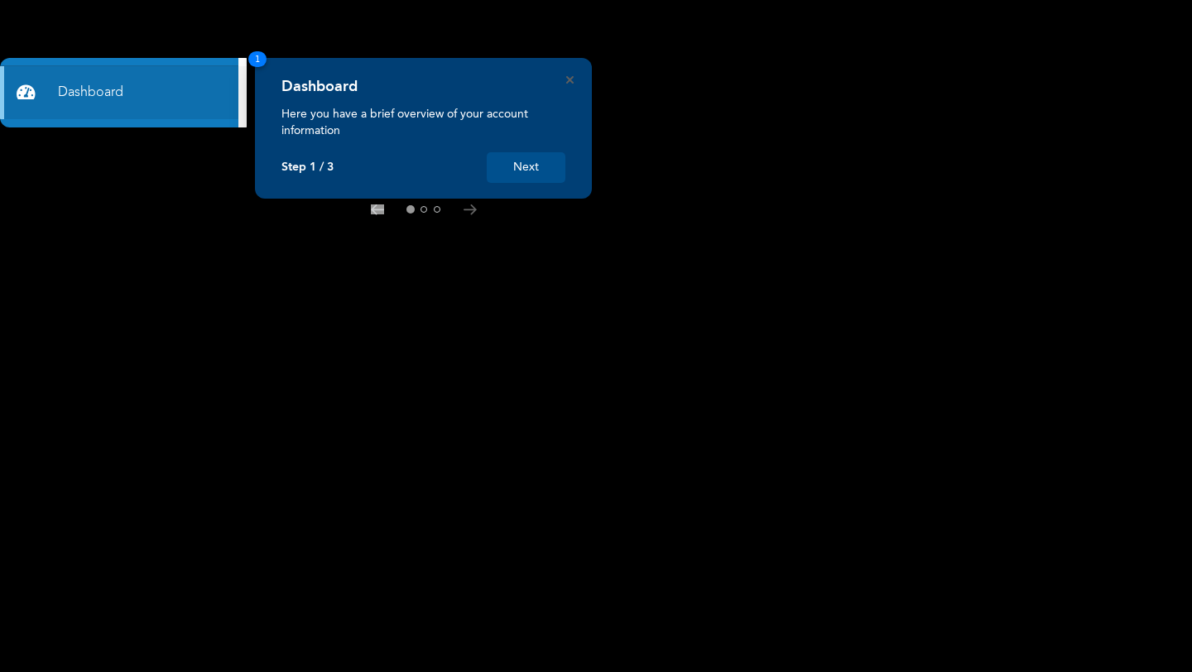
click at [544, 167] on button "Next" at bounding box center [526, 167] width 79 height 31
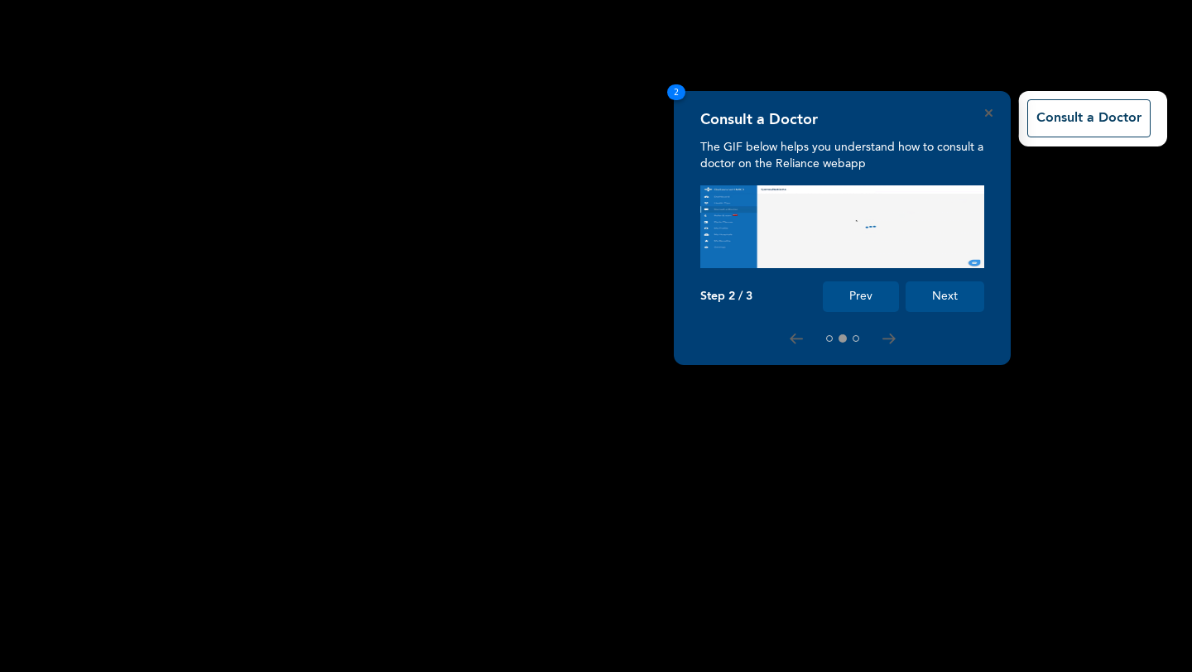
click at [956, 292] on button "Next" at bounding box center [944, 296] width 79 height 31
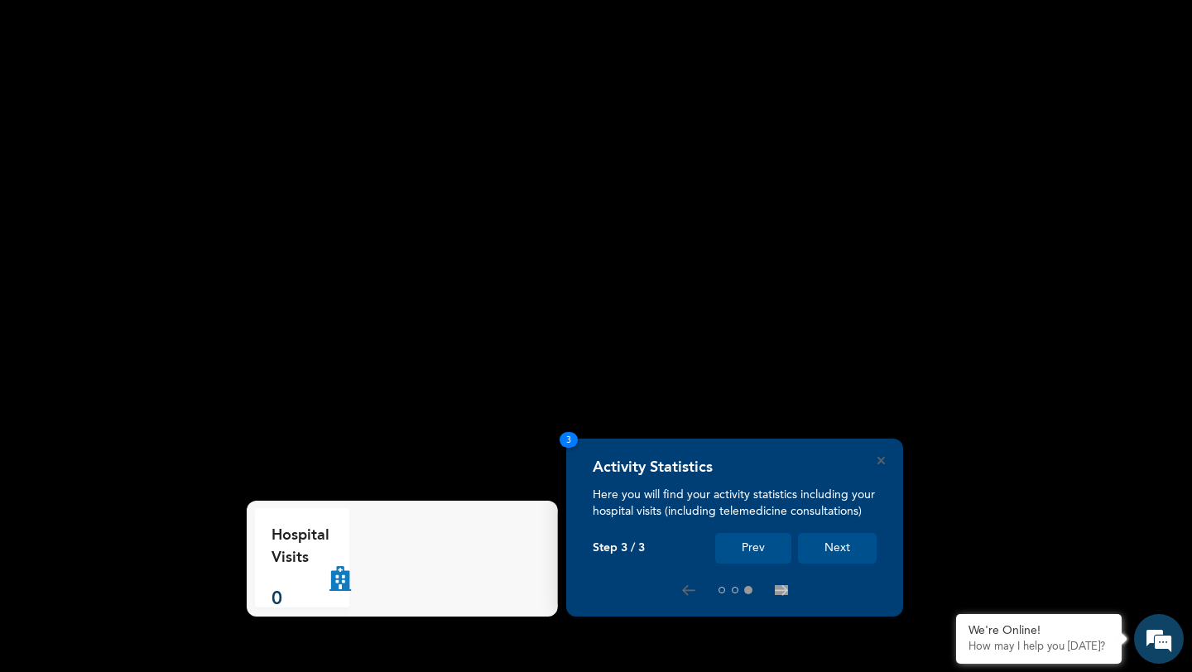
click at [838, 540] on button "Next" at bounding box center [837, 548] width 79 height 31
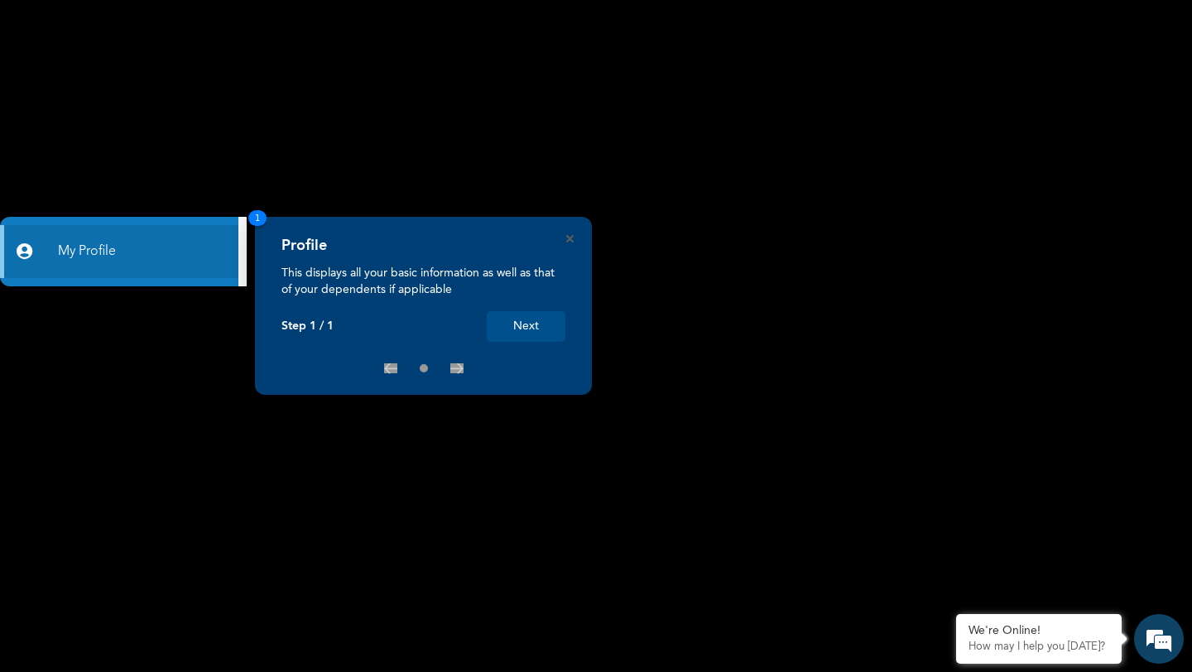
click at [536, 323] on button "Next" at bounding box center [526, 326] width 79 height 31
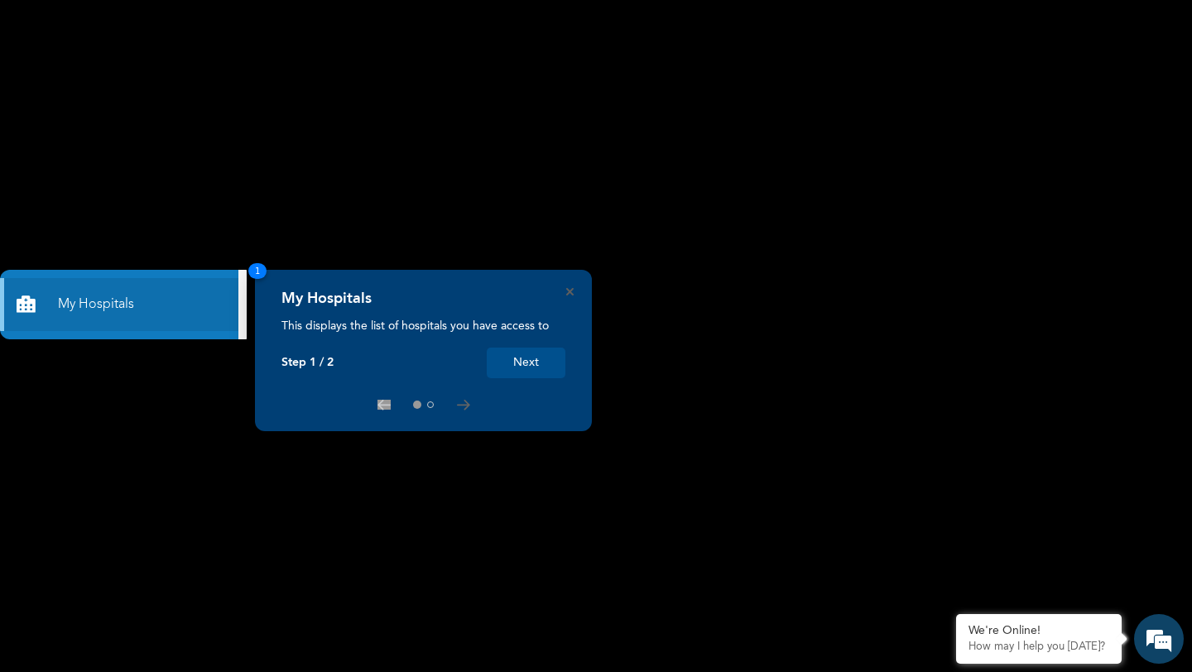
click at [538, 358] on button "Next" at bounding box center [526, 363] width 79 height 31
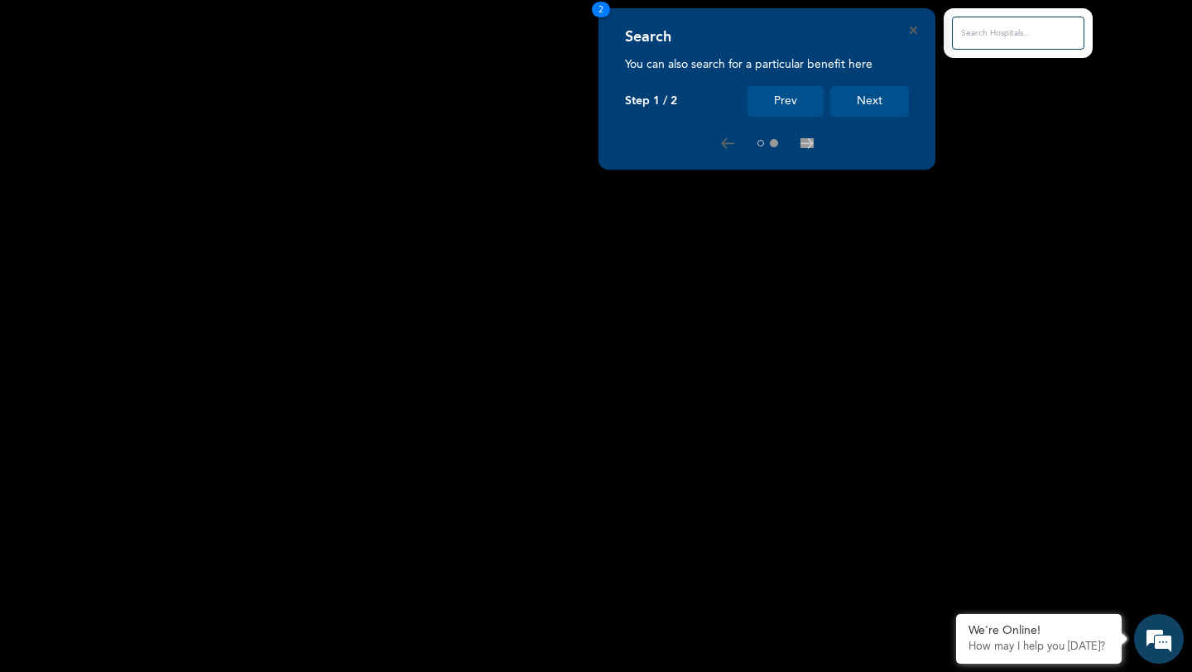
click at [863, 98] on button "Next" at bounding box center [869, 101] width 79 height 31
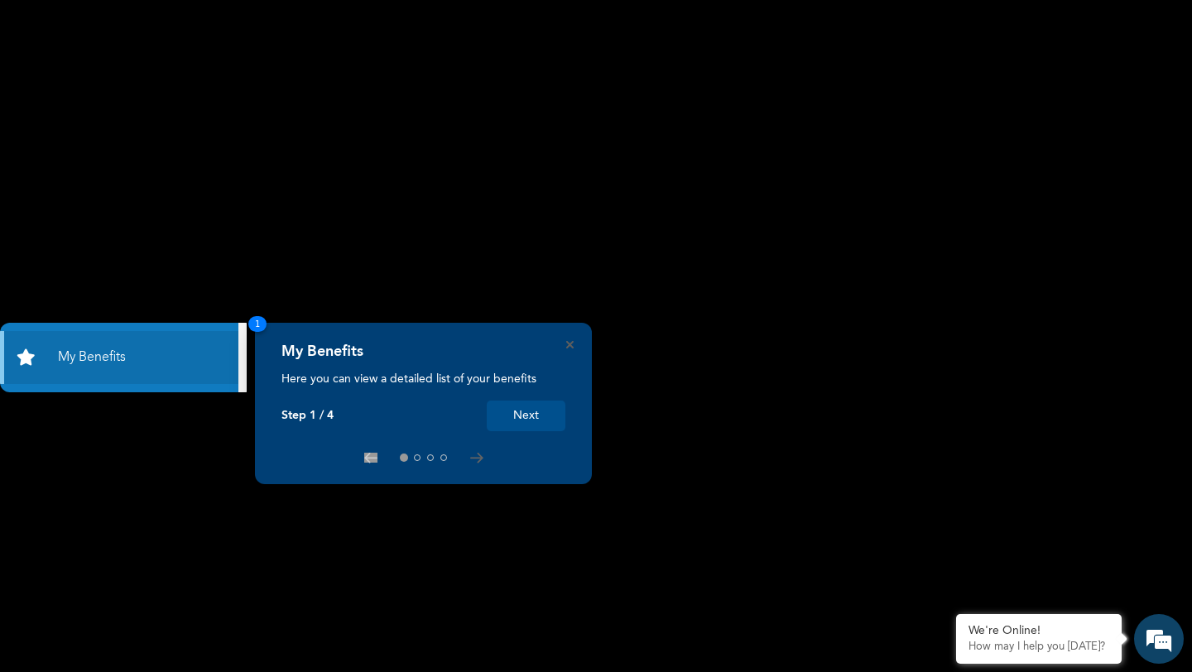
click at [531, 407] on button "Next" at bounding box center [526, 416] width 79 height 31
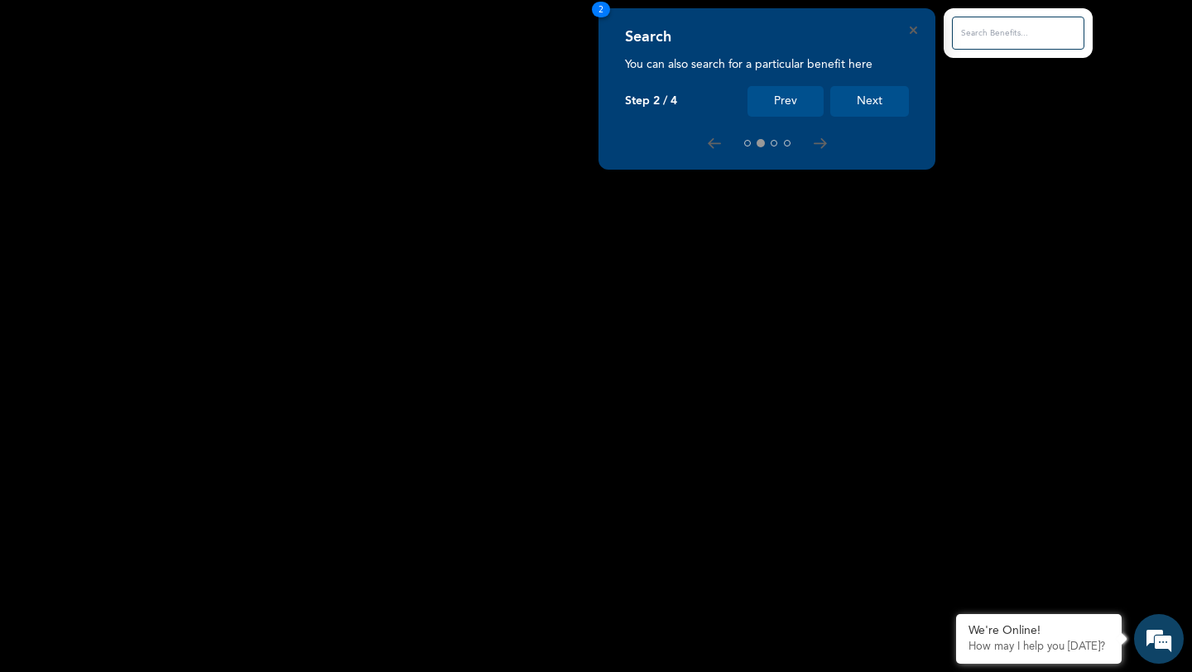
click at [864, 108] on button "Next" at bounding box center [869, 101] width 79 height 31
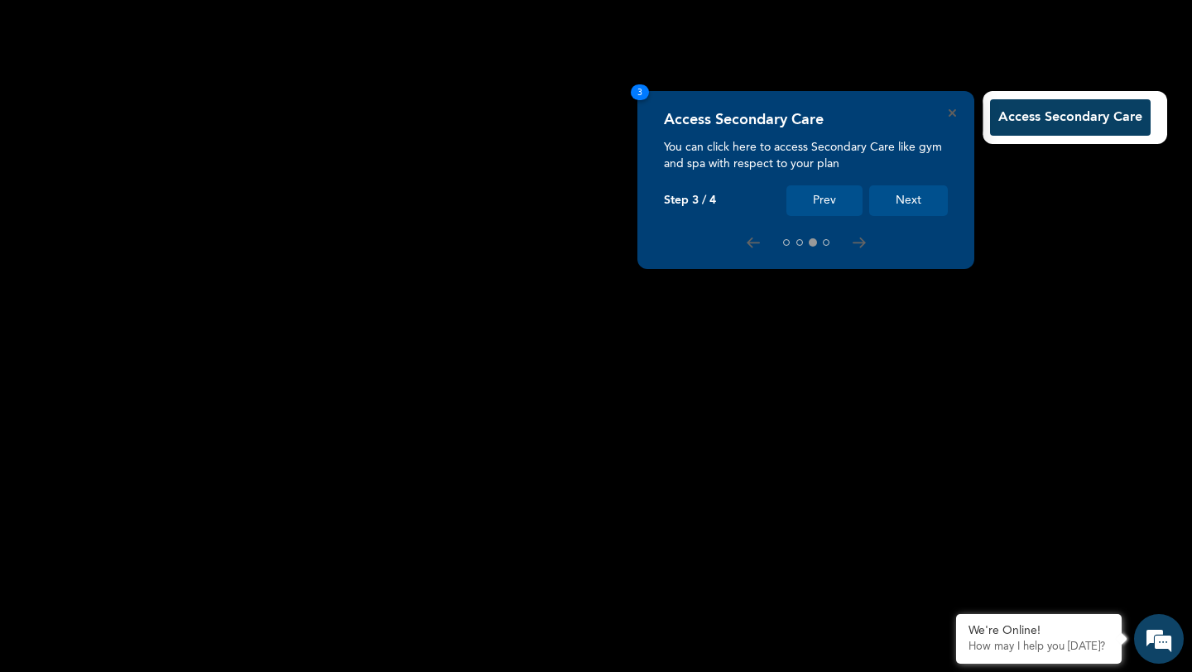
click at [921, 193] on button "Next" at bounding box center [908, 200] width 79 height 31
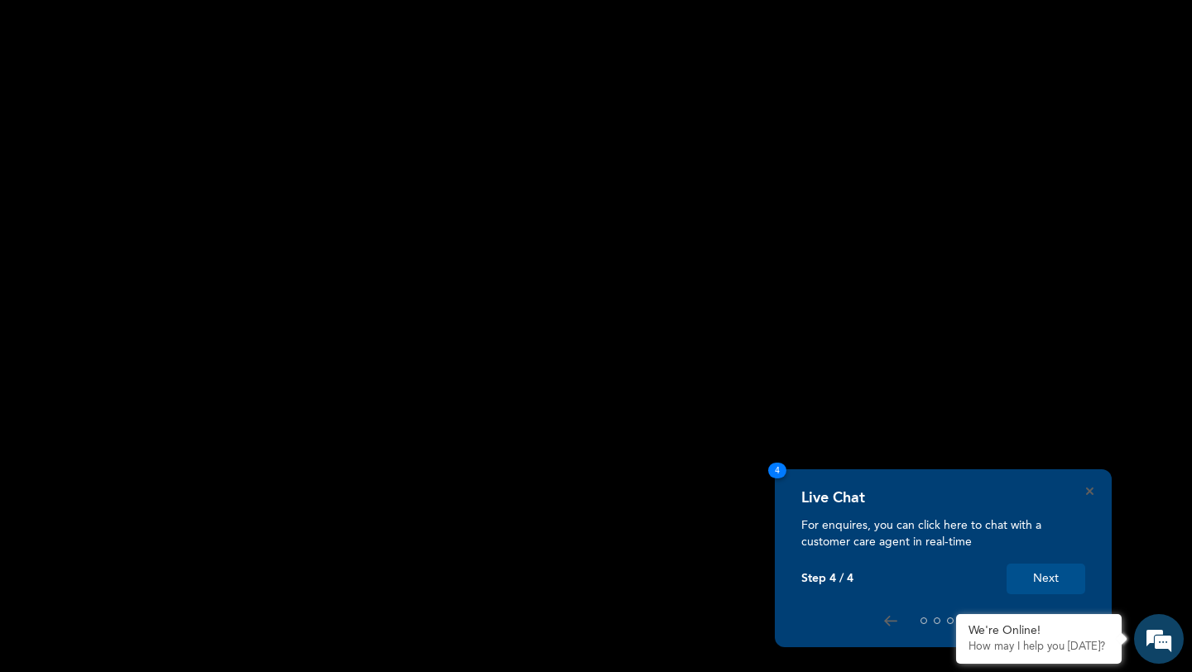
click at [1064, 583] on button "Next" at bounding box center [1045, 579] width 79 height 31
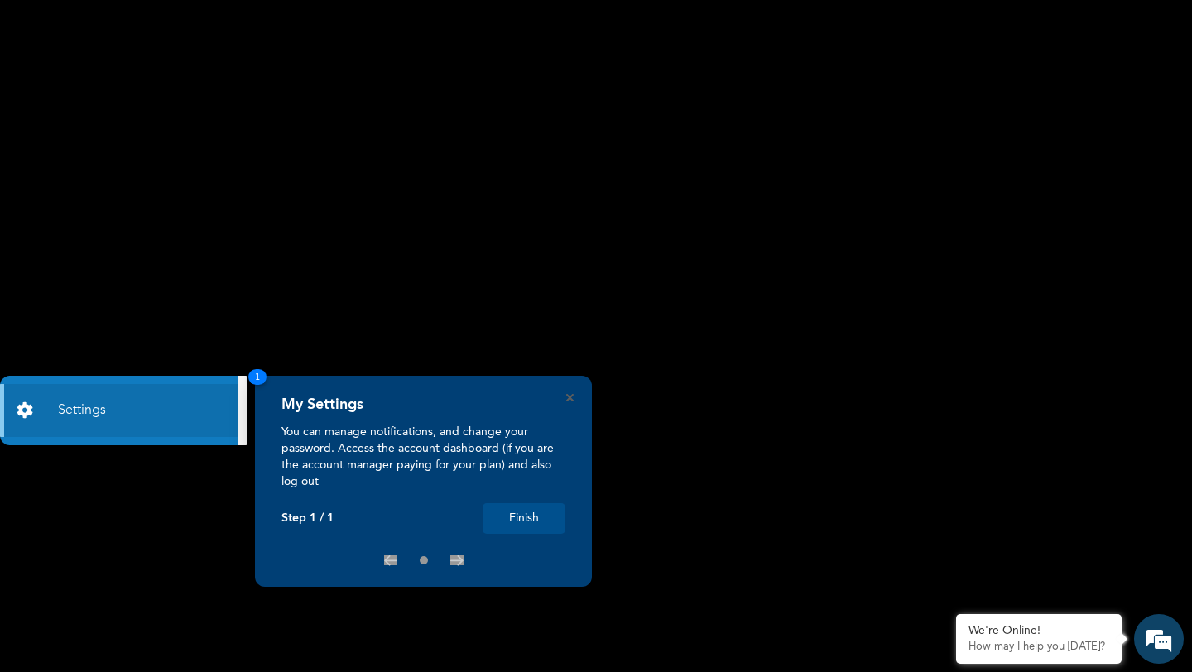
click at [500, 519] on button "Finish" at bounding box center [524, 518] width 83 height 31
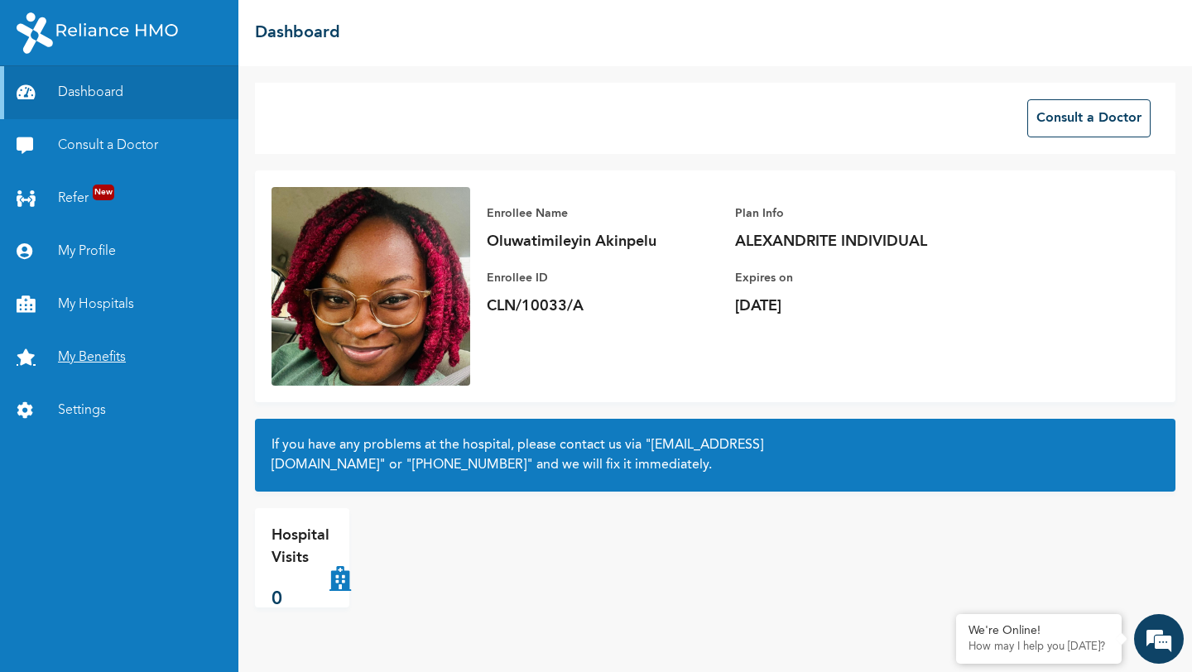
click at [115, 358] on link "My Benefits" at bounding box center [119, 357] width 238 height 53
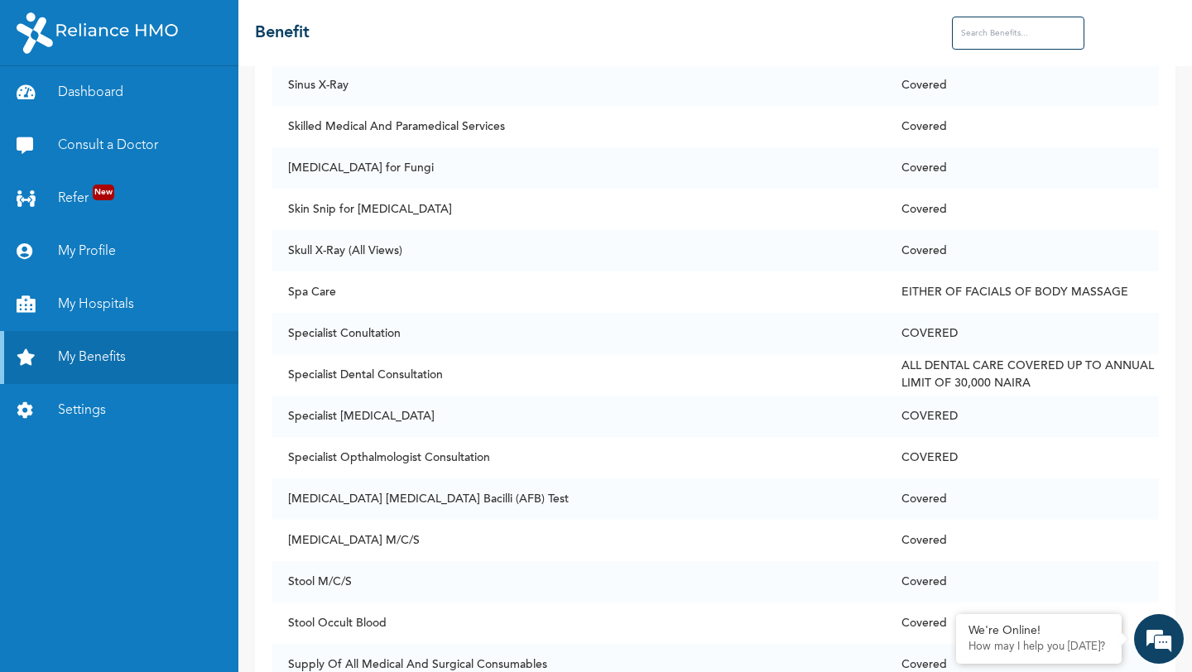
scroll to position [10087, 0]
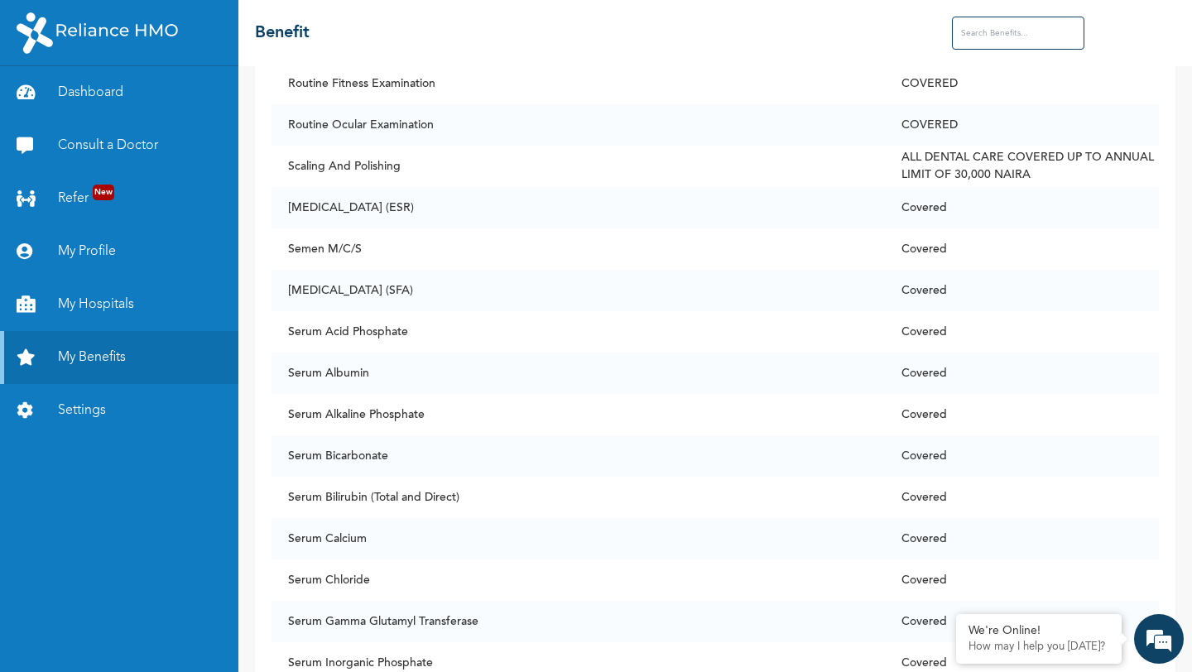
click at [991, 38] on input "text" at bounding box center [1018, 33] width 132 height 33
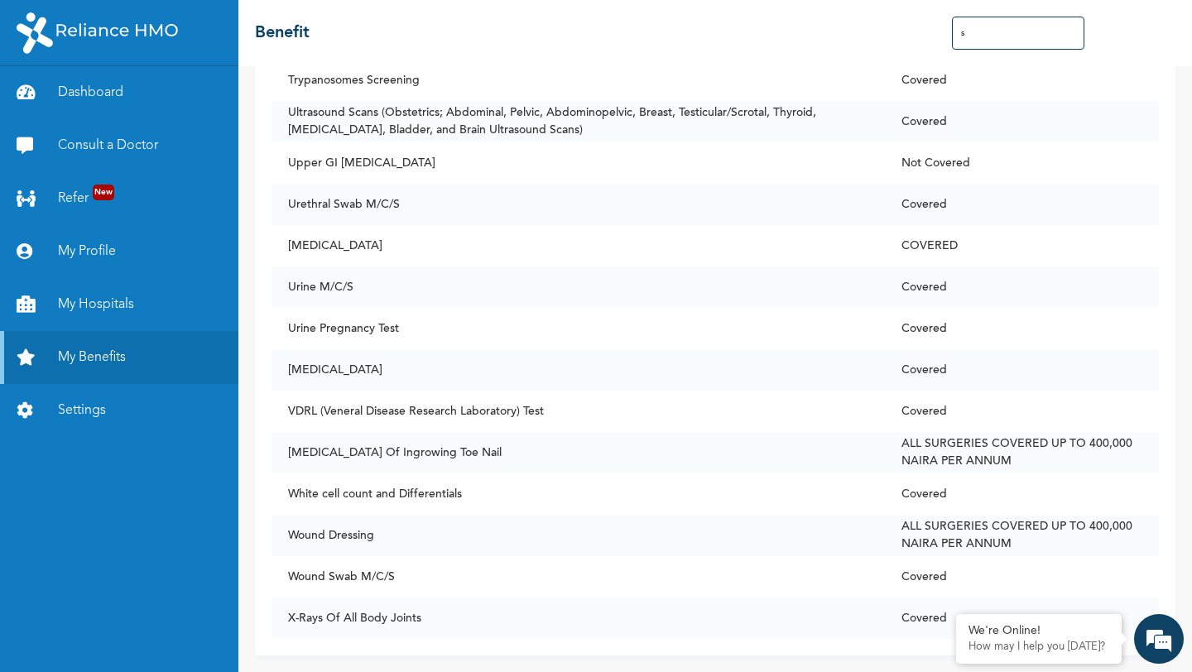
scroll to position [705, 0]
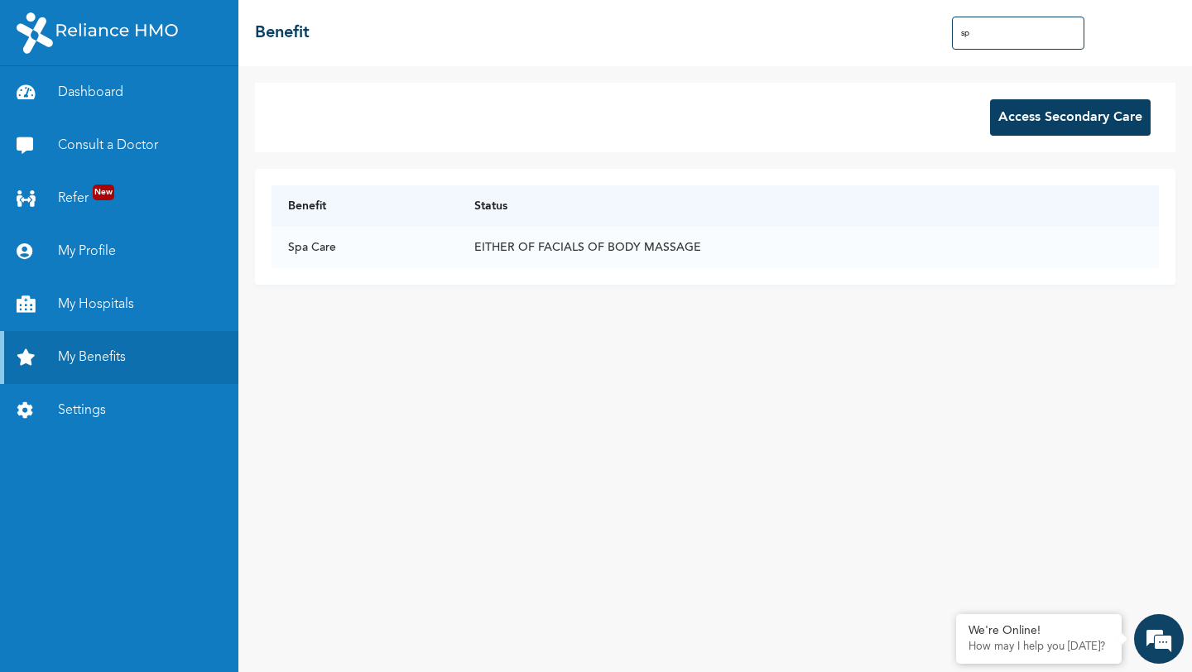
type input "spa"
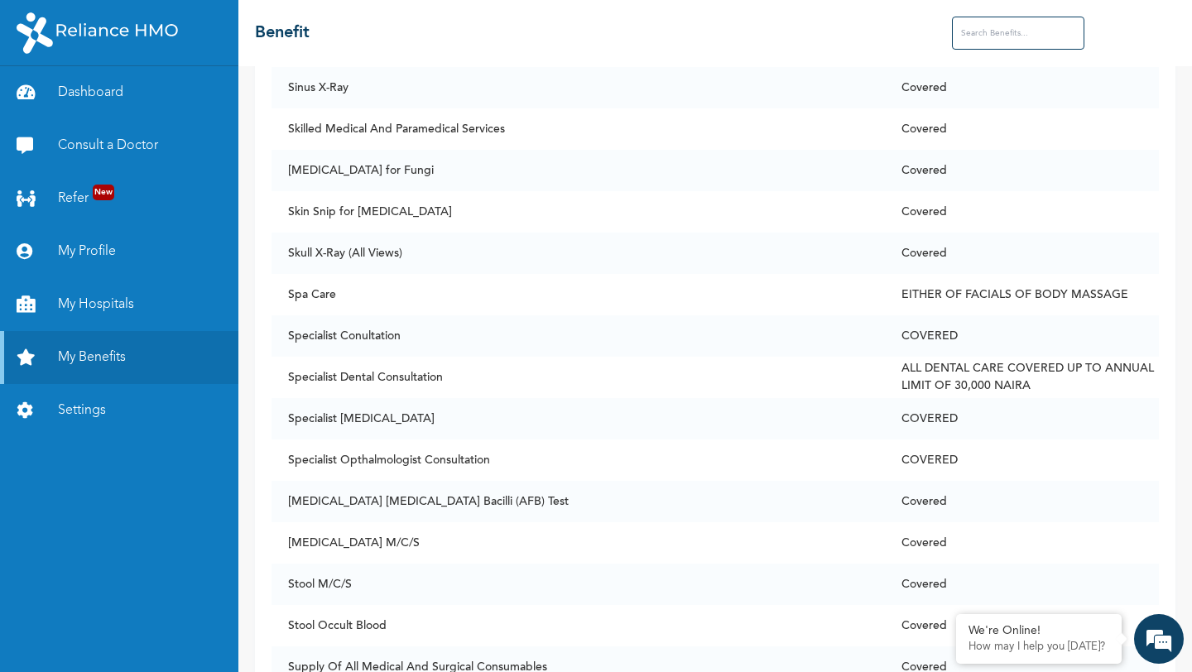
scroll to position [11036, 0]
click at [83, 91] on link "Dashboard" at bounding box center [119, 92] width 238 height 53
